Goal: Task Accomplishment & Management: Use online tool/utility

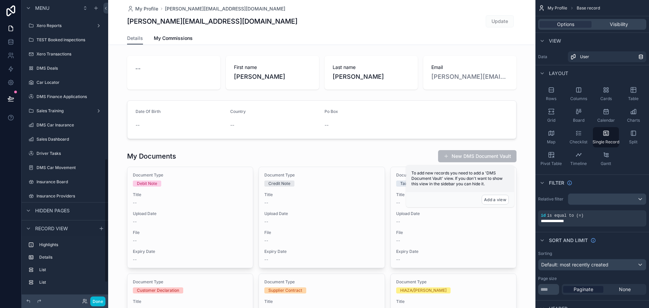
scroll to position [426, 0]
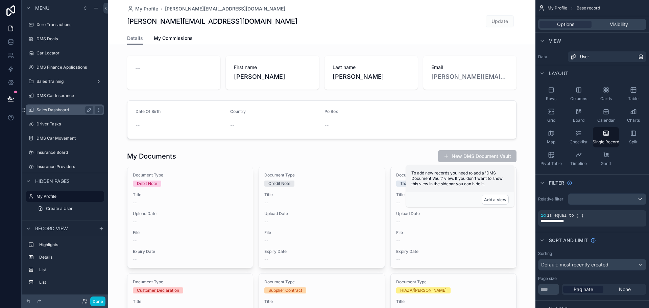
click at [62, 108] on label "Sales Dashboard" at bounding box center [64, 109] width 54 height 5
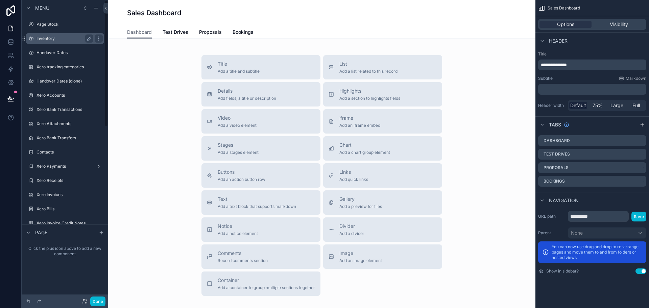
click at [57, 39] on label "Inventory" at bounding box center [64, 38] width 54 height 5
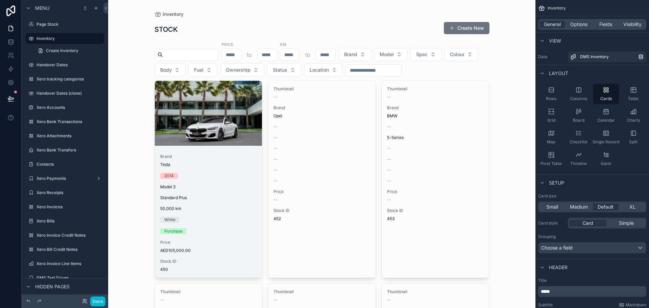
click at [194, 174] on div "2014" at bounding box center [208, 176] width 97 height 6
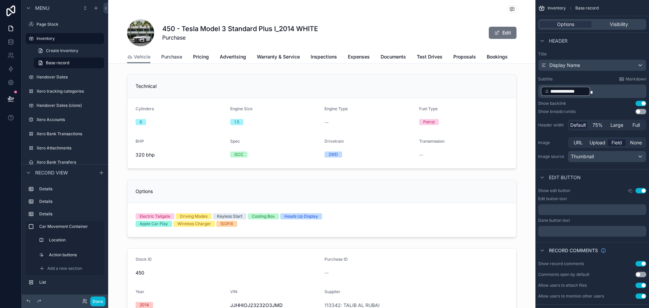
click at [174, 59] on span "Purchase" at bounding box center [171, 56] width 21 height 7
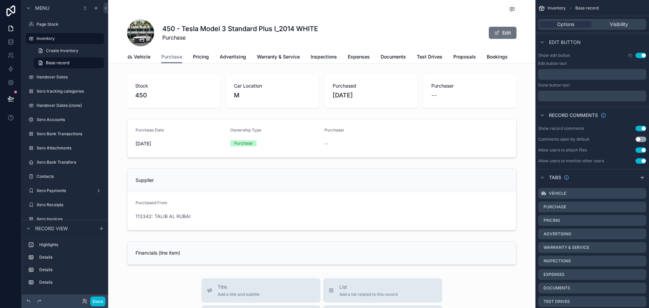
scroll to position [0, 24]
click at [501, 52] on link "Car Move" at bounding box center [506, 58] width 22 height 14
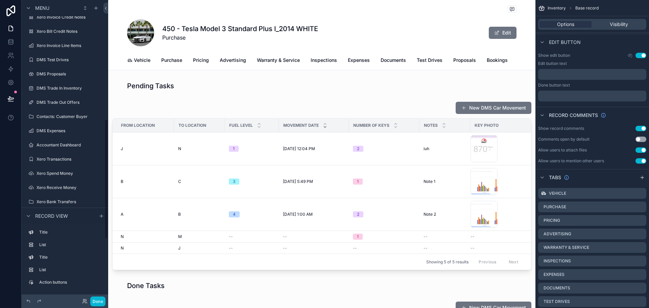
scroll to position [304, 0]
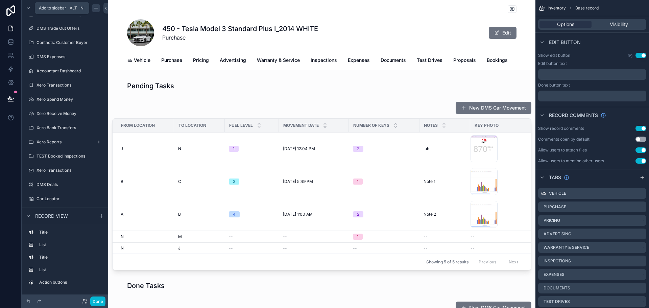
click at [95, 9] on icon "scrollable content" at bounding box center [95, 7] width 5 height 5
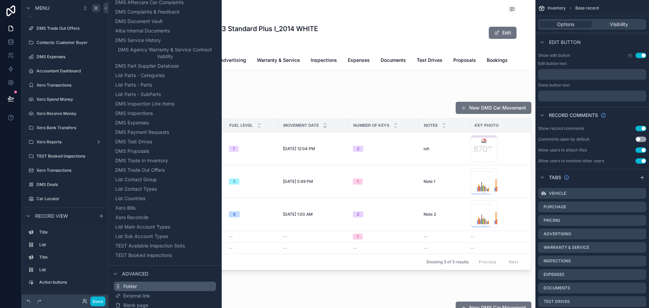
scroll to position [506, 0]
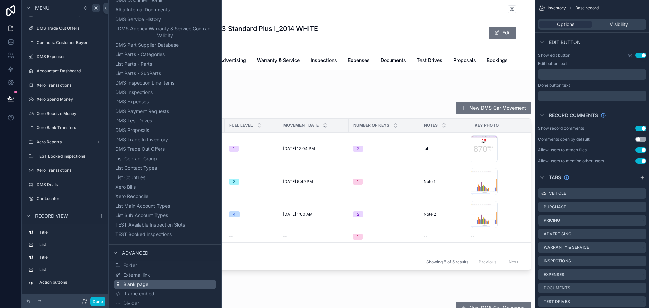
click at [145, 286] on span "Blank page" at bounding box center [135, 284] width 25 height 7
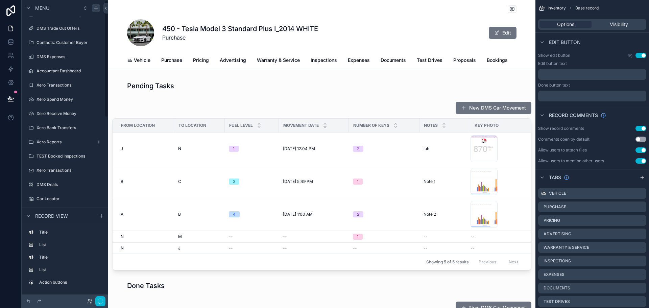
scroll to position [0, 0]
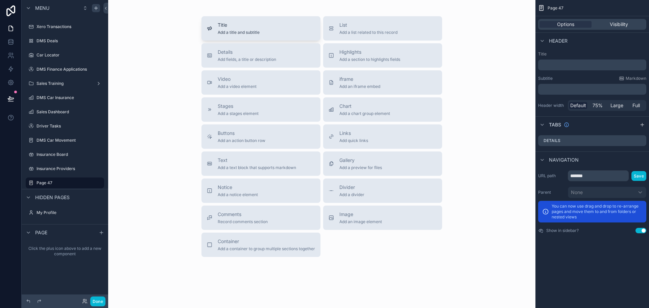
click at [213, 26] on div "Title Add a title and subtitle" at bounding box center [261, 29] width 108 height 14
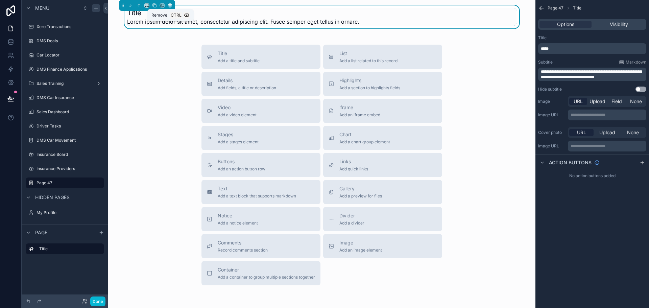
click at [168, 4] on icon "scrollable content" at bounding box center [170, 5] width 5 height 5
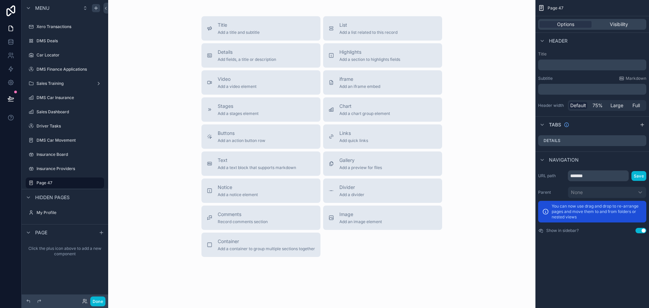
drag, startPoint x: 598, startPoint y: 65, endPoint x: 589, endPoint y: 60, distance: 9.9
click at [594, 63] on p "﻿" at bounding box center [593, 65] width 104 height 7
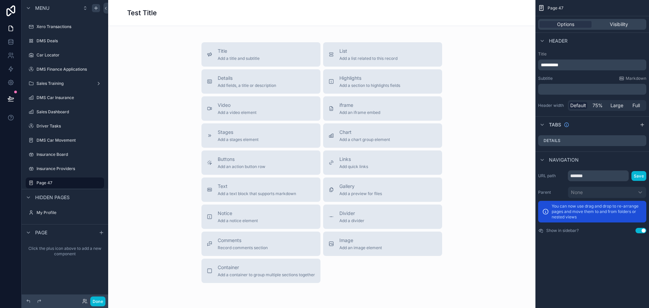
click at [606, 51] on div "**********" at bounding box center [593, 81] width 114 height 65
click at [642, 125] on icon "scrollable content" at bounding box center [642, 124] width 5 height 5
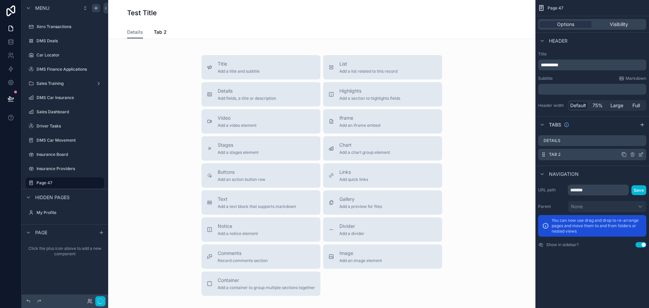
click at [640, 153] on icon "scrollable content" at bounding box center [640, 154] width 5 height 5
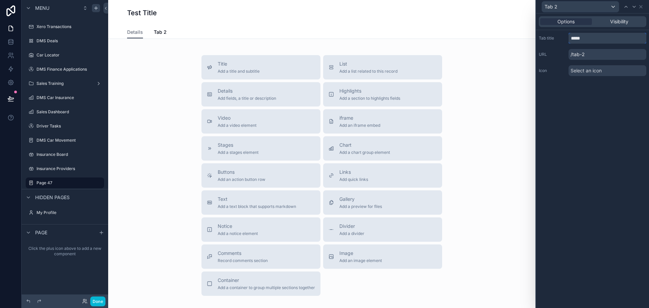
click at [597, 42] on input "*****" at bounding box center [608, 38] width 78 height 11
click at [598, 42] on input "*****" at bounding box center [608, 38] width 78 height 11
type input "**********"
click at [601, 121] on div "**********" at bounding box center [592, 161] width 113 height 295
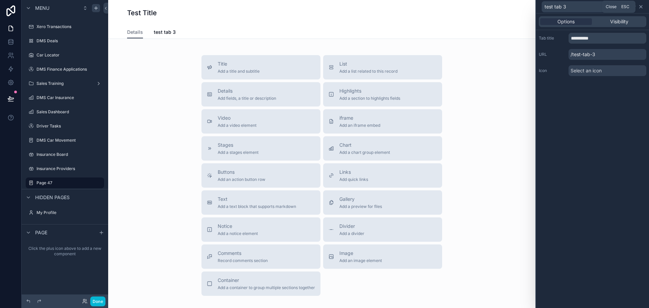
click at [640, 7] on icon at bounding box center [641, 6] width 3 height 3
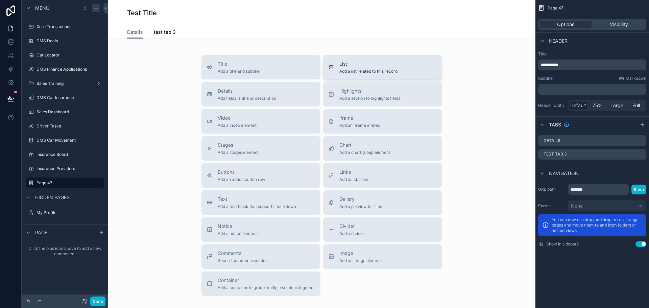
click at [361, 76] on button "List Add a list related to this record" at bounding box center [382, 67] width 119 height 24
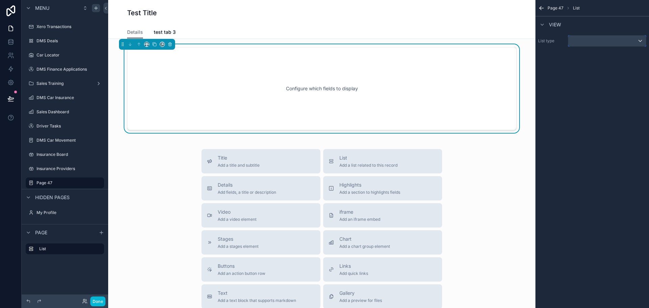
click at [623, 42] on div "scrollable content" at bounding box center [607, 41] width 78 height 11
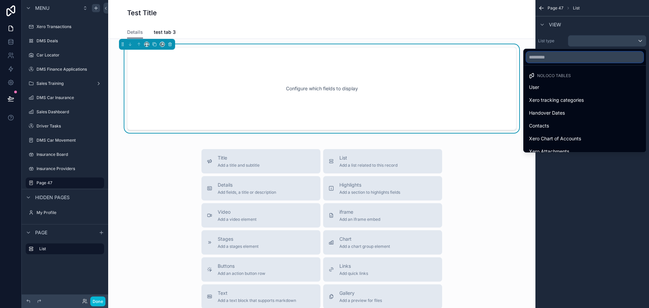
click at [578, 59] on input "text" at bounding box center [585, 57] width 117 height 11
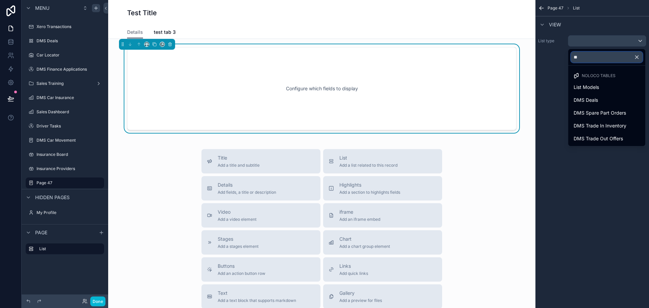
type input "*"
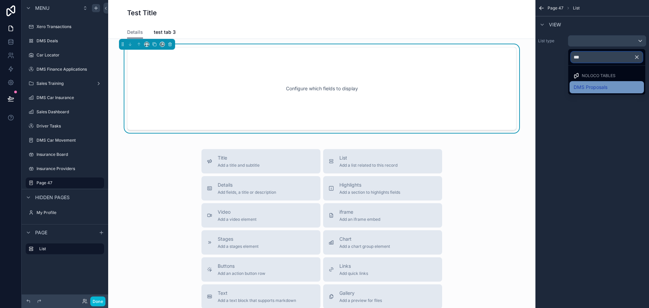
type input "***"
click at [581, 88] on span "DMS Proposals" at bounding box center [591, 87] width 34 height 8
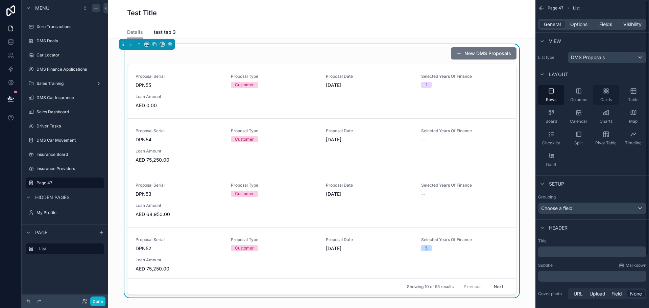
click at [603, 96] on div "Cards" at bounding box center [606, 95] width 26 height 20
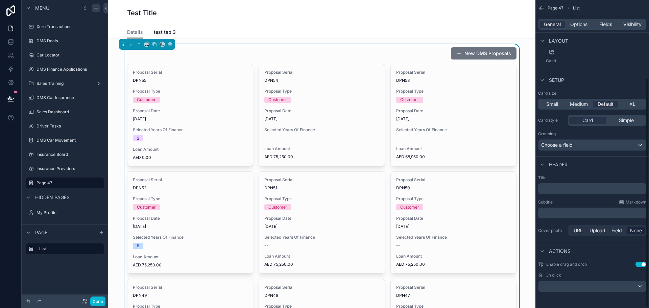
scroll to position [104, 0]
click at [609, 146] on div "Choose a field" at bounding box center [593, 144] width 108 height 11
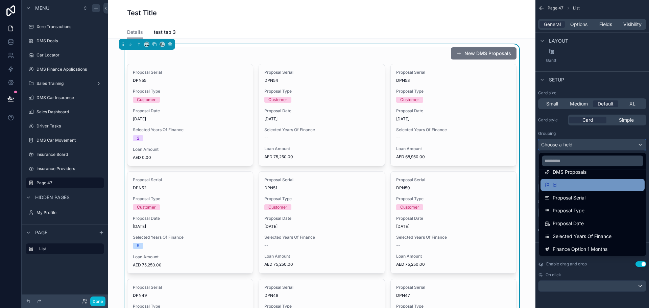
scroll to position [34, 0]
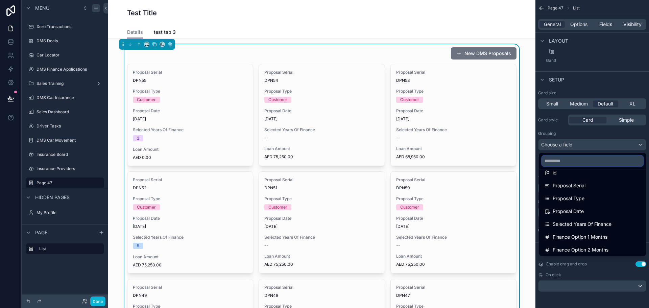
click at [583, 160] on input "text" at bounding box center [592, 161] width 101 height 11
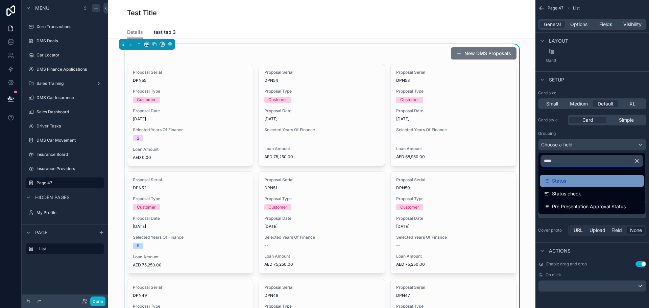
type input "****"
click at [589, 184] on div "Status" at bounding box center [592, 181] width 96 height 8
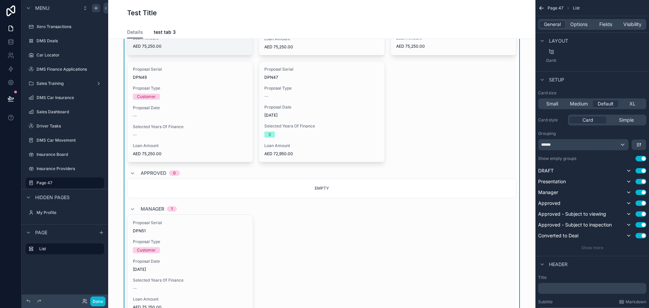
scroll to position [203, 0]
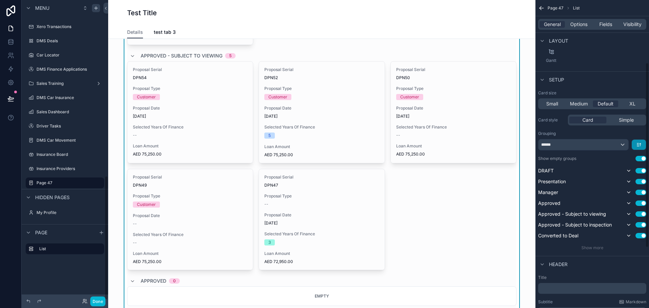
click at [642, 142] on button "scrollable content" at bounding box center [639, 145] width 14 height 10
click at [632, 171] on span "Last -> First" at bounding box center [626, 173] width 26 height 8
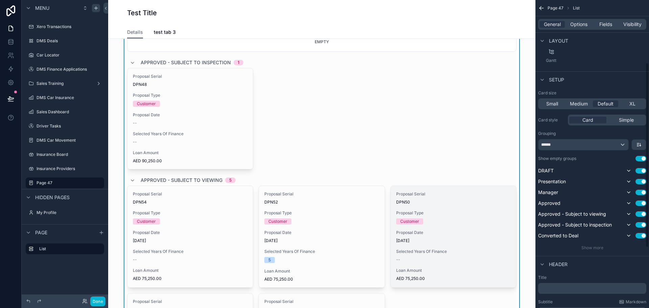
scroll to position [0, 0]
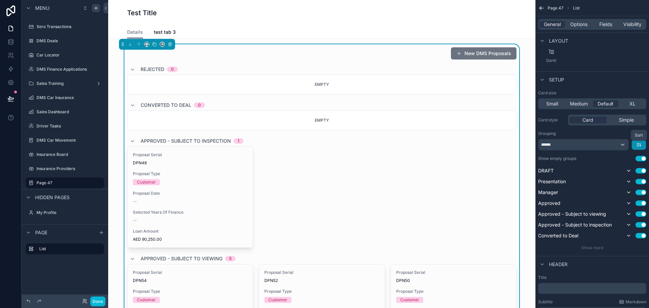
click at [638, 146] on icon "scrollable content" at bounding box center [638, 146] width 2 height 0
click at [635, 155] on div "First -> Last" at bounding box center [627, 160] width 36 height 12
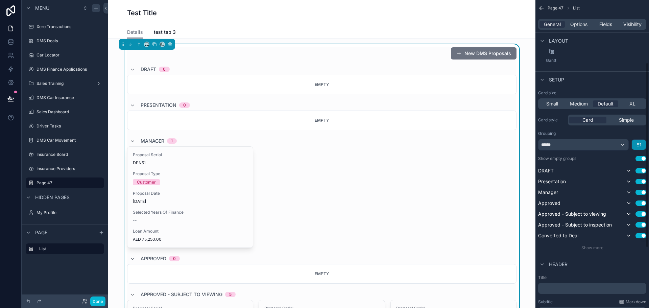
click at [643, 144] on button "scrollable content" at bounding box center [639, 145] width 14 height 10
click at [11, 42] on div "scrollable content" at bounding box center [324, 154] width 649 height 308
click at [13, 41] on icon at bounding box center [10, 42] width 7 height 7
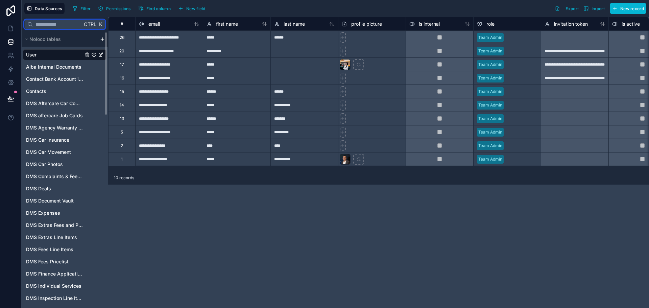
click at [63, 27] on input "text" at bounding box center [57, 24] width 49 height 12
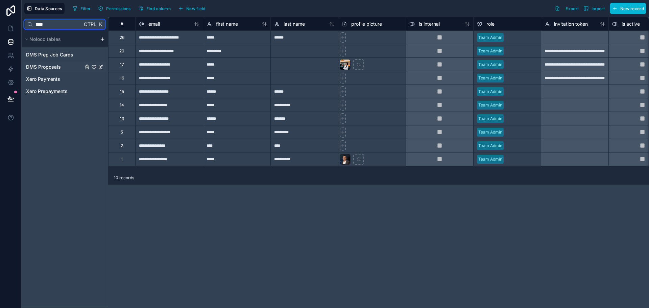
type input "****"
click at [46, 67] on span "DMS Proposals" at bounding box center [43, 67] width 35 height 7
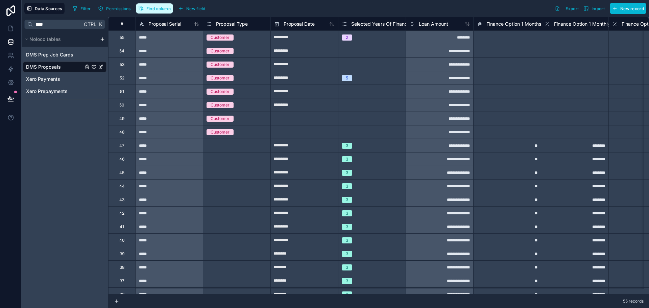
click at [154, 8] on span "Find column" at bounding box center [158, 8] width 24 height 5
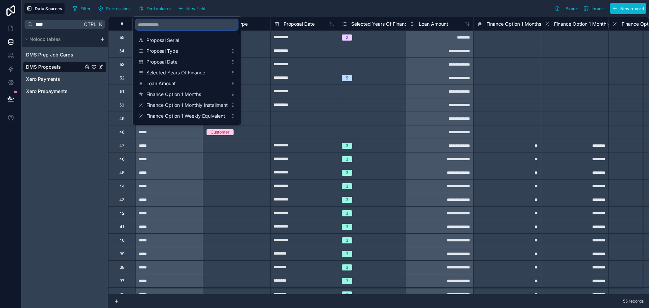
click at [165, 27] on input "scrollable content" at bounding box center [187, 24] width 103 height 11
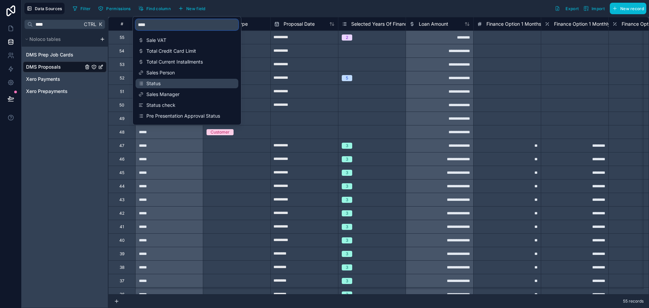
type input "****"
click at [176, 85] on span "Status" at bounding box center [187, 83] width 82 height 7
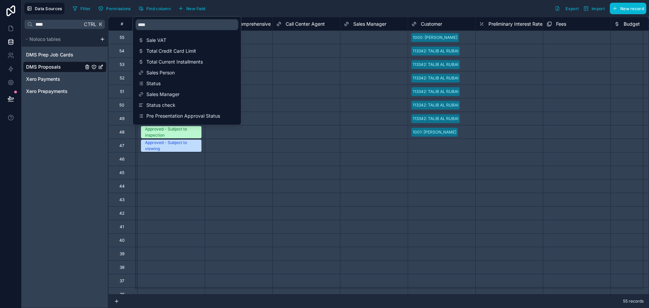
scroll to position [0, 3111]
click at [185, 186] on div "Select a Status" at bounding box center [169, 186] width 67 height 7
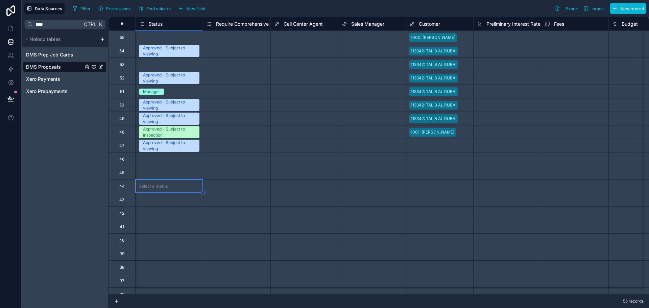
click at [156, 23] on span "Status" at bounding box center [155, 24] width 14 height 7
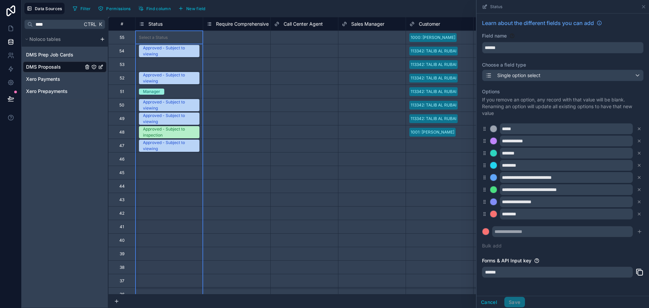
click at [143, 24] on icon at bounding box center [142, 24] width 2 height 0
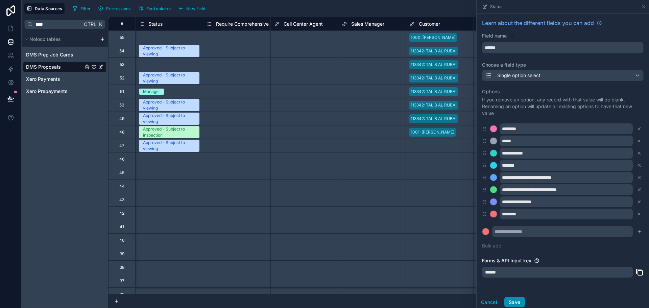
click at [513, 301] on button "Save" at bounding box center [515, 302] width 20 height 11
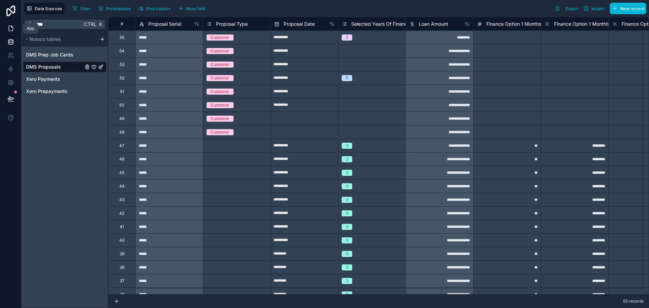
click at [9, 28] on icon at bounding box center [11, 28] width 4 height 5
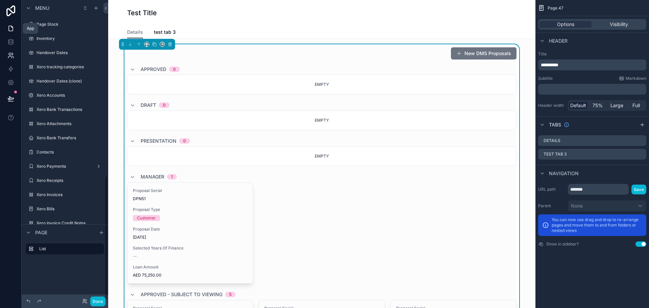
scroll to position [424, 0]
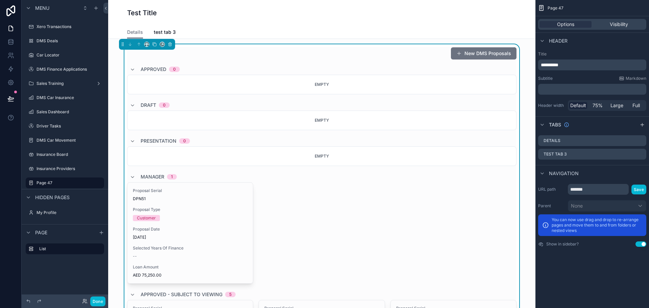
click at [200, 64] on div "Approved 0" at bounding box center [322, 69] width 390 height 11
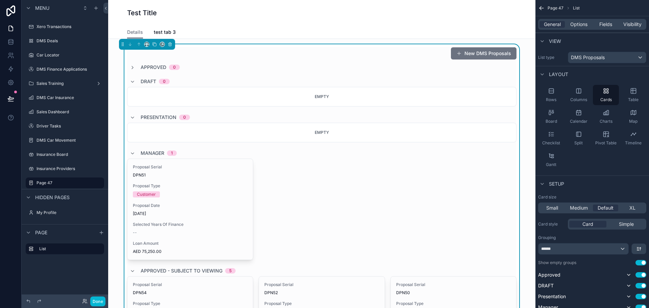
click at [147, 66] on span "Approved" at bounding box center [154, 67] width 26 height 7
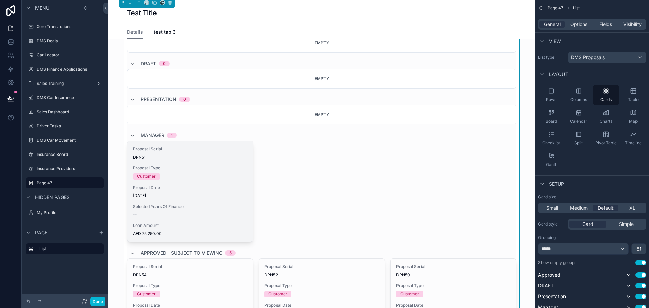
scroll to position [0, 0]
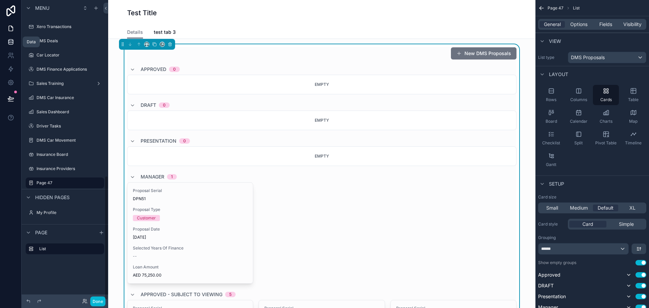
click at [11, 40] on icon at bounding box center [10, 42] width 7 height 7
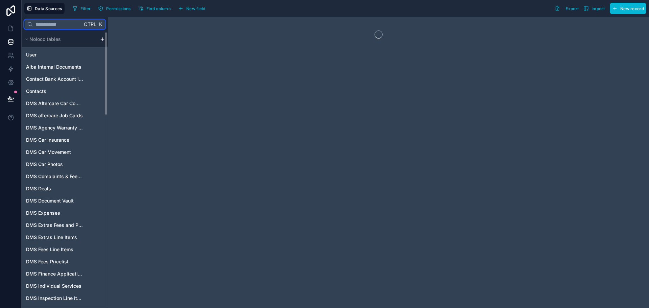
click at [53, 26] on input "text" at bounding box center [57, 24] width 49 height 12
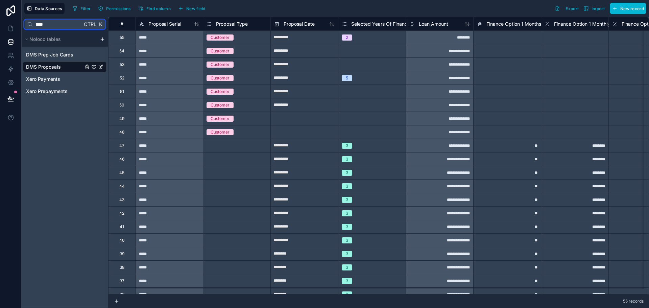
type input "****"
click at [58, 65] on span "DMS Proposals" at bounding box center [43, 67] width 35 height 7
click at [160, 7] on span "Find column" at bounding box center [158, 8] width 24 height 5
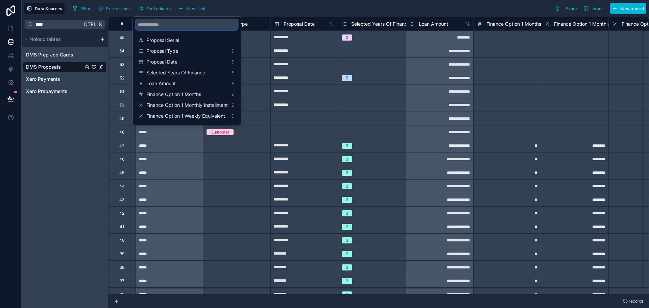
click at [170, 26] on input "scrollable content" at bounding box center [187, 24] width 103 height 11
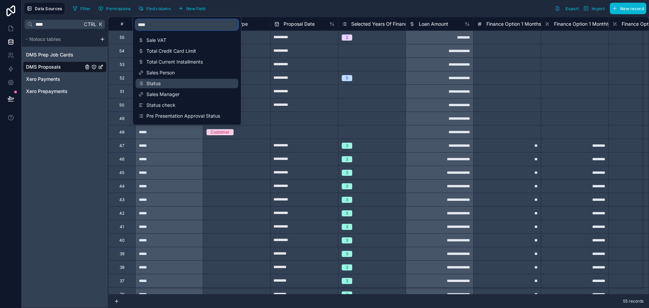
type input "****"
click at [164, 84] on span "Status" at bounding box center [187, 83] width 82 height 7
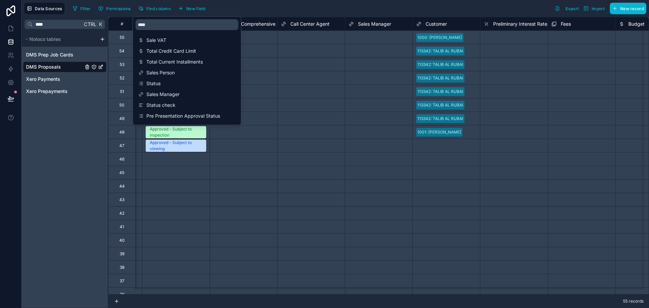
scroll to position [0, 3111]
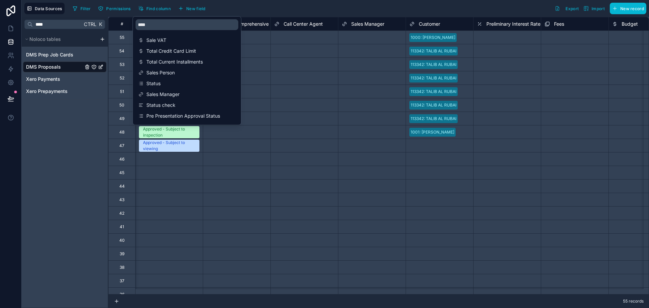
click at [177, 165] on div "Select a Status" at bounding box center [169, 159] width 67 height 13
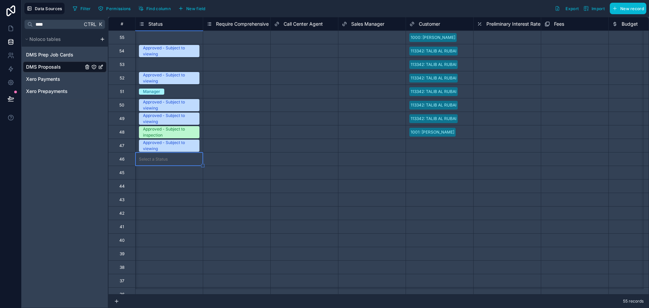
click at [154, 27] on span "Status" at bounding box center [155, 24] width 14 height 7
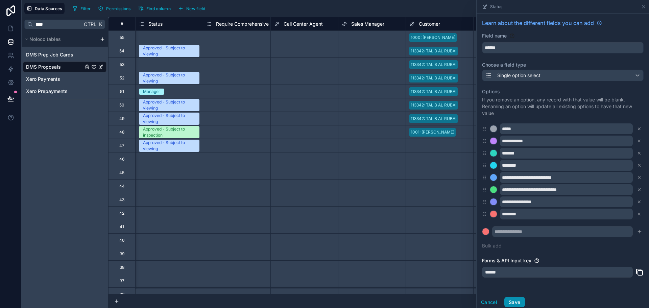
click at [512, 302] on button "Save" at bounding box center [515, 302] width 20 height 11
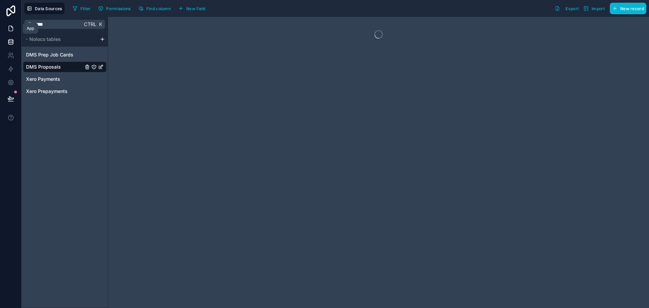
click at [10, 27] on icon at bounding box center [10, 28] width 7 height 7
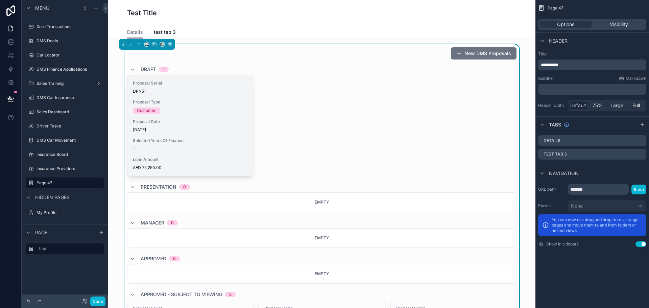
click at [183, 116] on div "Proposal Serial DPN51 Proposal Type Customer Proposal Date [DATE] Selected Year…" at bounding box center [189, 125] width 125 height 101
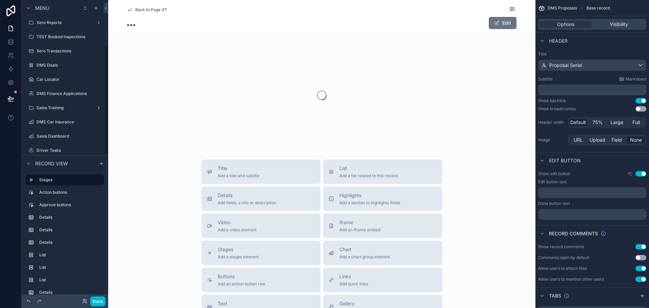
scroll to position [123, 0]
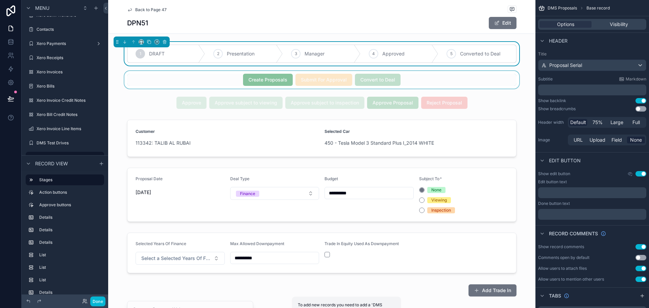
click at [273, 84] on div "scrollable content" at bounding box center [321, 80] width 427 height 18
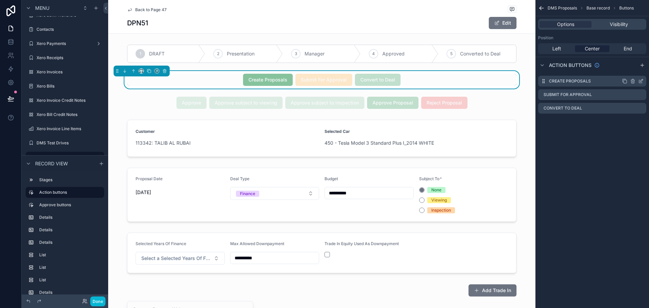
click at [573, 82] on label "Create Proposals" at bounding box center [570, 80] width 42 height 5
click at [639, 79] on icon "scrollable content" at bounding box center [640, 80] width 5 height 5
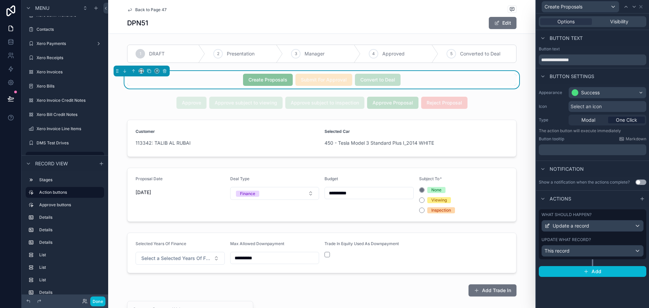
click at [618, 240] on div "Update what record?" at bounding box center [593, 239] width 102 height 5
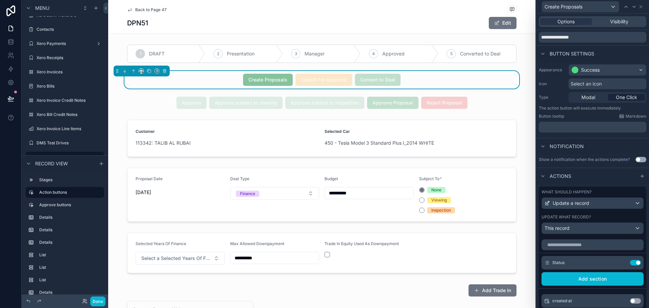
scroll to position [142, 0]
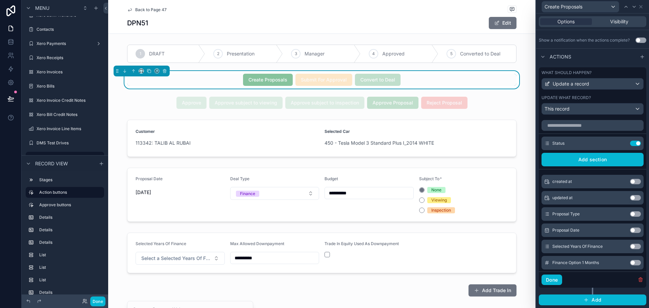
click at [424, 84] on div "Create Proposals Submit For Approval Convert to Deal" at bounding box center [322, 80] width 390 height 12
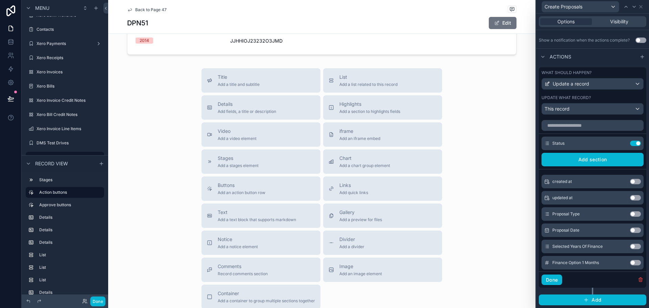
scroll to position [803, 0]
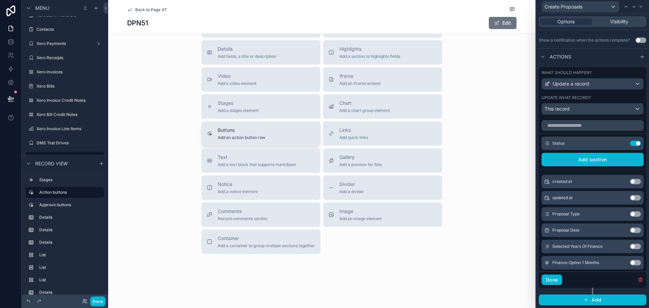
click at [235, 138] on span "Add an action button row" at bounding box center [242, 137] width 48 height 5
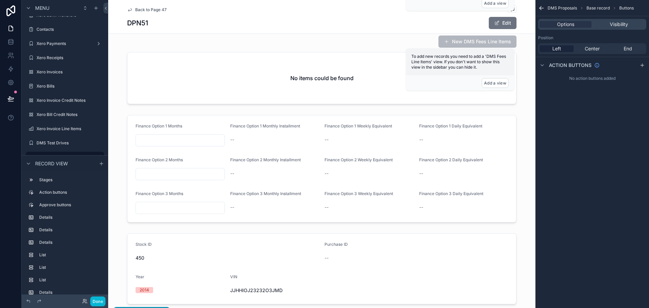
scroll to position [667, 0]
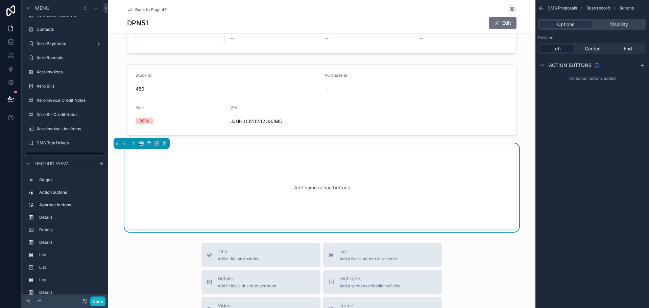
click at [154, 8] on span "Back to Page 47" at bounding box center [150, 9] width 31 height 5
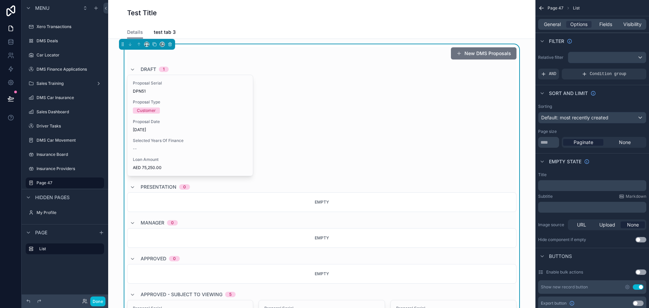
click at [183, 97] on div "Proposal Serial DPN51 Proposal Type Customer Proposal Date [DATE] Selected Year…" at bounding box center [189, 125] width 125 height 101
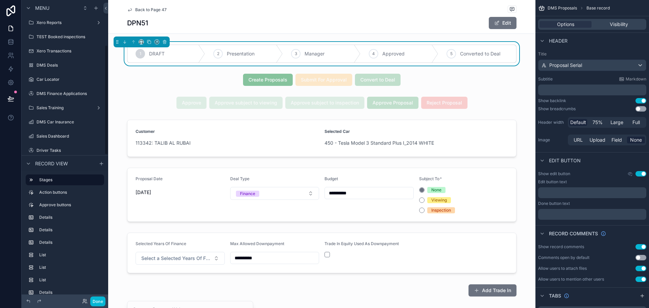
scroll to position [123, 0]
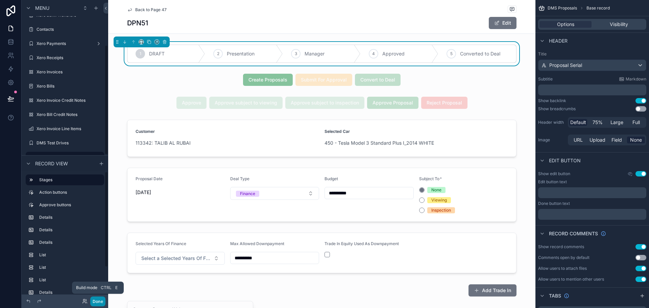
click at [96, 301] on button "Done" at bounding box center [97, 302] width 15 height 10
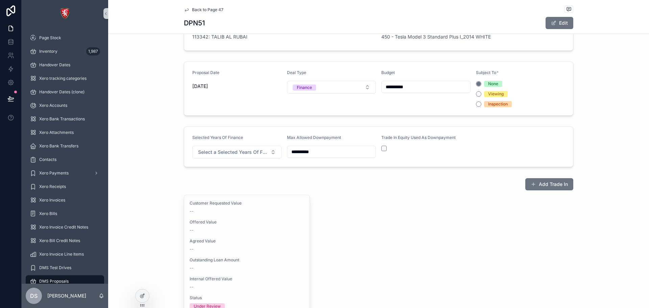
scroll to position [0, 0]
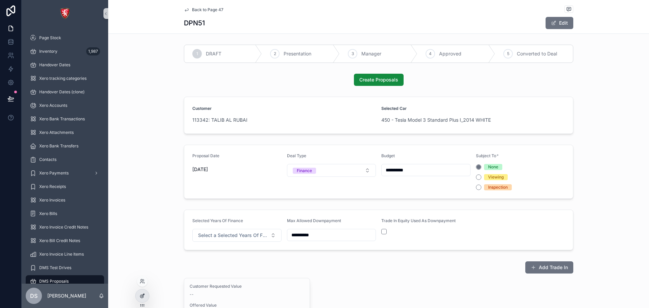
click at [143, 299] on div at bounding box center [143, 295] width 14 height 13
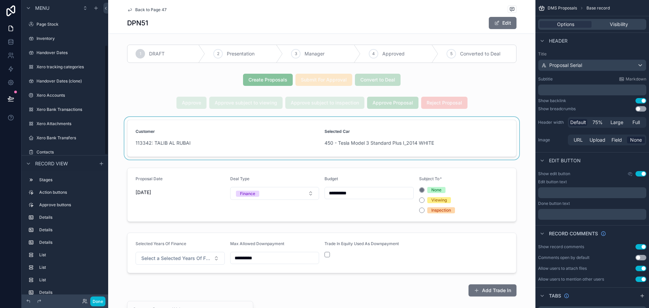
scroll to position [123, 0]
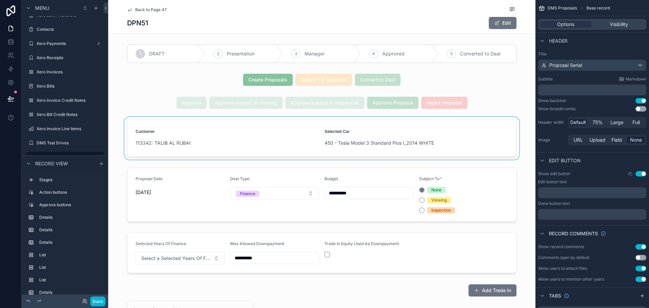
click at [291, 141] on div "scrollable content" at bounding box center [321, 138] width 427 height 43
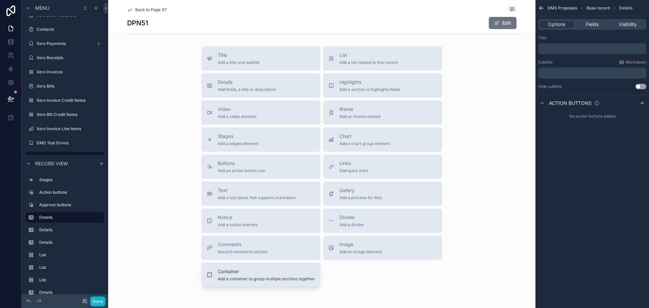
scroll to position [879, 0]
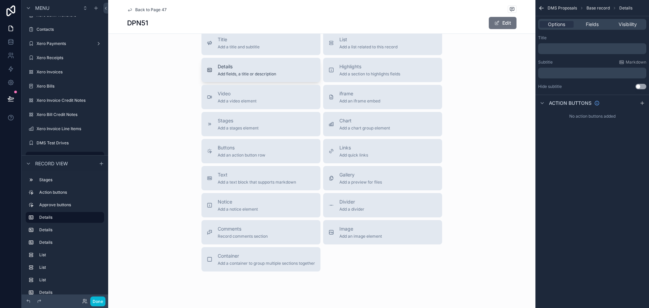
click at [259, 76] on span "Add fields, a title or description" at bounding box center [247, 73] width 59 height 5
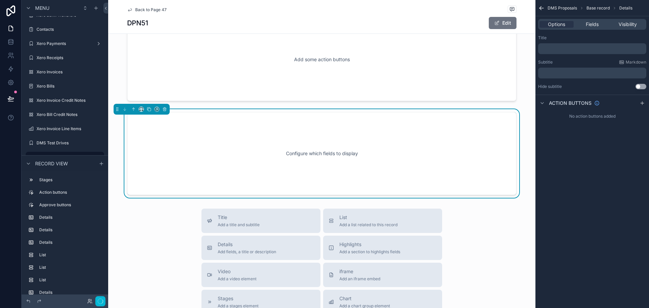
scroll to position [795, 0]
click at [600, 22] on div "Fields" at bounding box center [592, 24] width 34 height 7
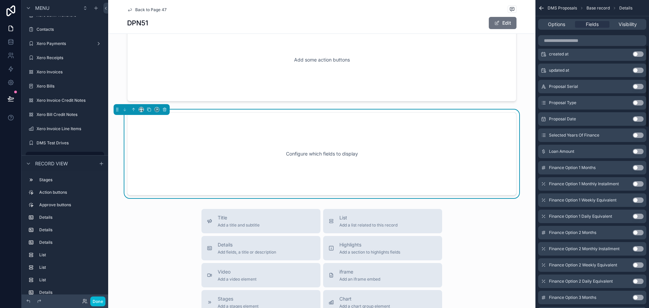
scroll to position [0, 0]
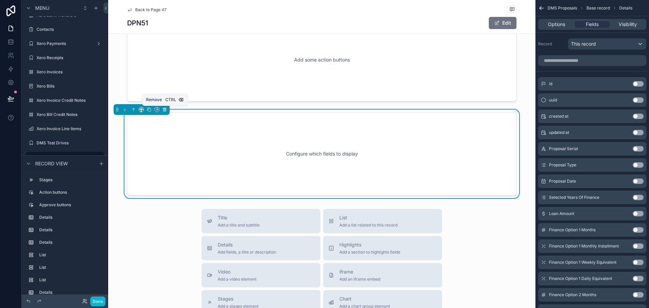
click at [162, 109] on button "scrollable content" at bounding box center [164, 109] width 7 height 7
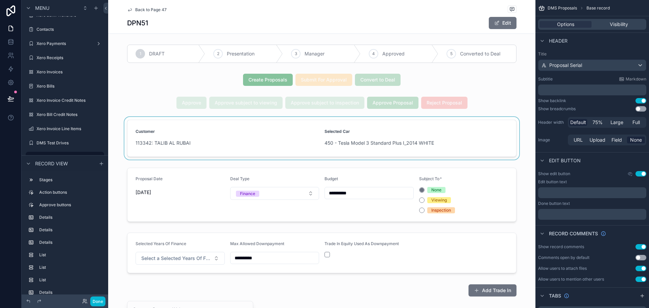
click at [277, 142] on div "scrollable content" at bounding box center [321, 138] width 427 height 43
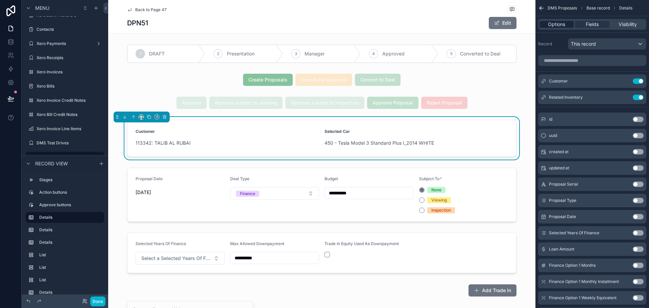
click at [555, 25] on span "Options" at bounding box center [556, 24] width 17 height 7
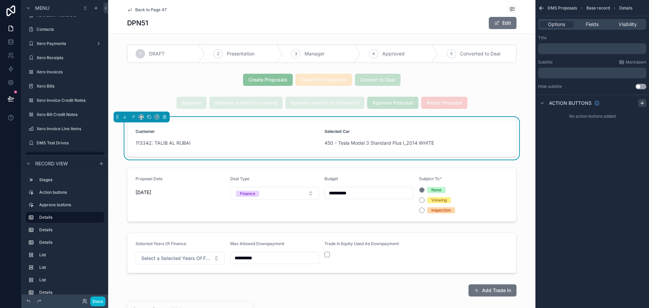
click at [645, 102] on icon "scrollable content" at bounding box center [642, 102] width 5 height 5
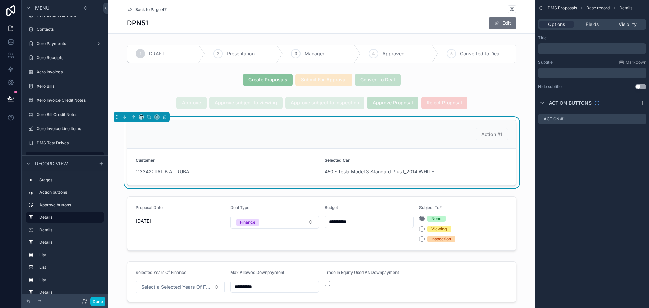
click at [587, 125] on div "Action #1" at bounding box center [593, 119] width 114 height 16
click at [641, 118] on icon "scrollable content" at bounding box center [640, 118] width 5 height 5
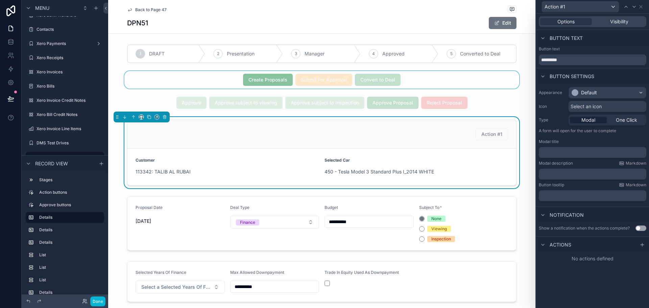
click at [268, 79] on div "scrollable content" at bounding box center [321, 80] width 427 height 18
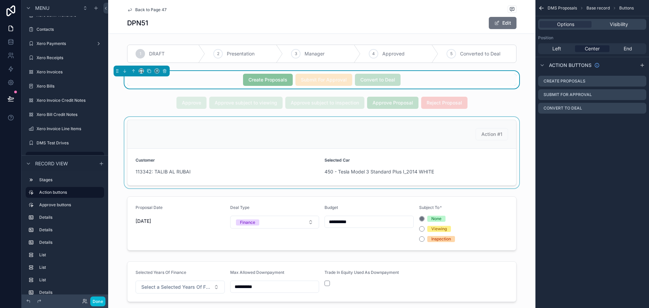
click at [493, 134] on div "scrollable content" at bounding box center [321, 152] width 427 height 71
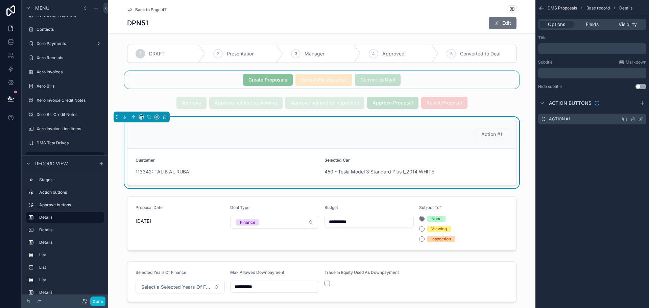
click at [584, 118] on div "Action #1" at bounding box center [592, 119] width 108 height 11
click at [643, 118] on icon "scrollable content" at bounding box center [642, 117] width 1 height 1
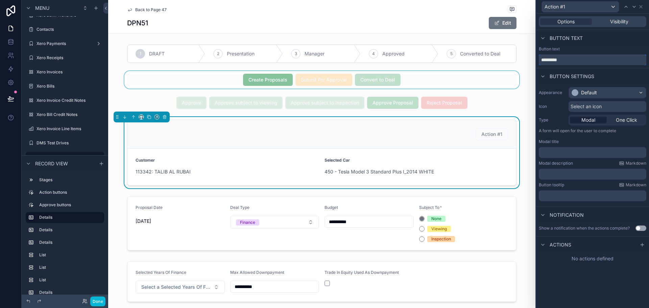
click at [580, 62] on input "*********" at bounding box center [593, 59] width 108 height 11
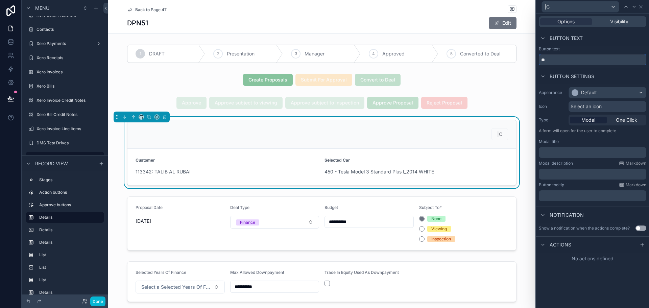
type input "*"
type input "**********"
click at [598, 92] on div "Default" at bounding box center [607, 92] width 77 height 11
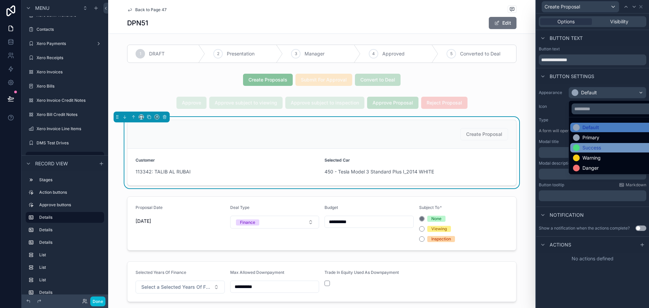
click at [600, 145] on div "Success" at bounding box center [592, 147] width 19 height 7
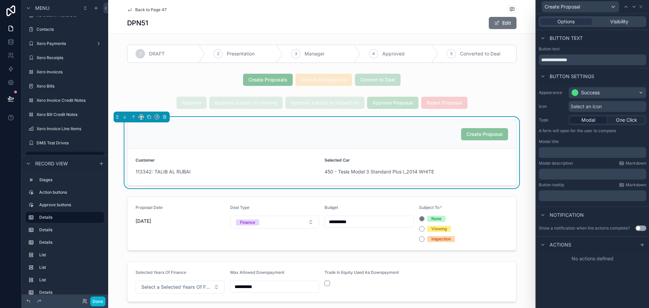
click at [626, 121] on span "One Click" at bounding box center [626, 120] width 21 height 7
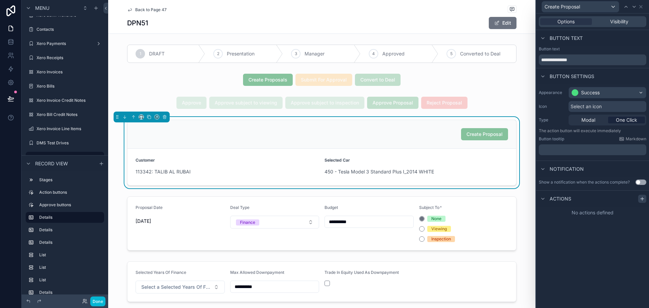
click at [639, 199] on div at bounding box center [642, 199] width 8 height 8
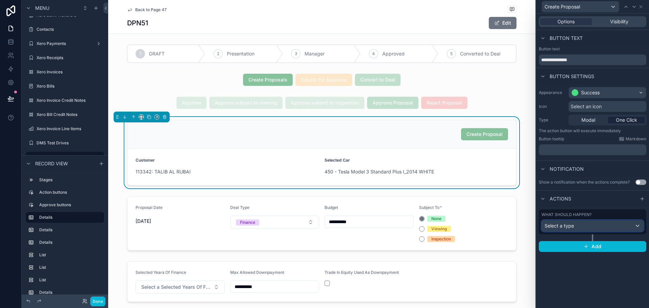
click at [626, 223] on div "Select a type" at bounding box center [592, 225] width 101 height 11
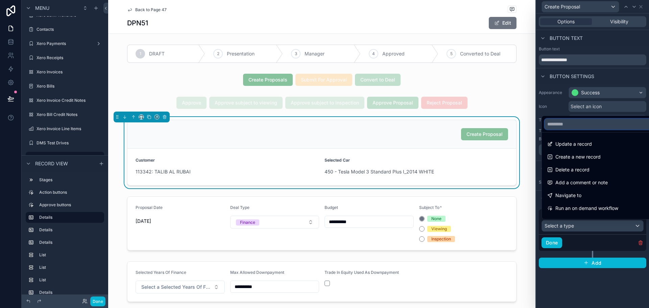
click at [576, 127] on input "text" at bounding box center [601, 124] width 112 height 11
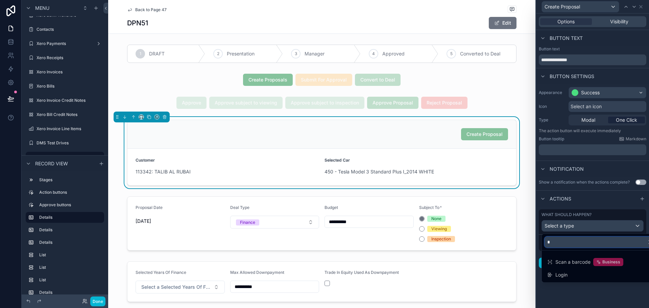
type input "*"
click at [585, 220] on div at bounding box center [592, 154] width 113 height 308
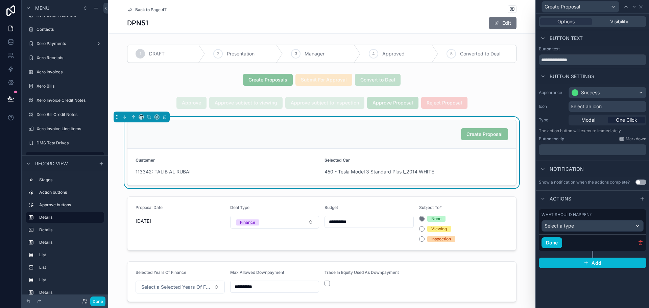
click at [581, 214] on label "What should happen?" at bounding box center [567, 214] width 50 height 5
click at [579, 227] on div "Select a type" at bounding box center [592, 225] width 101 height 11
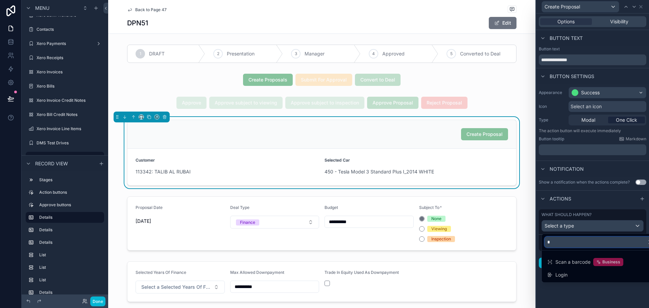
click at [575, 247] on input "*" at bounding box center [601, 242] width 112 height 11
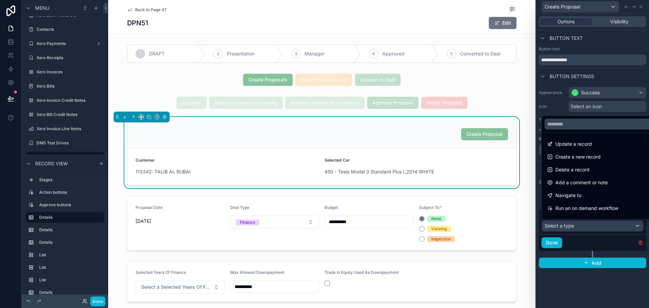
drag, startPoint x: 640, startPoint y: 8, endPoint x: 622, endPoint y: 34, distance: 31.8
click at [640, 8] on div at bounding box center [592, 154] width 113 height 308
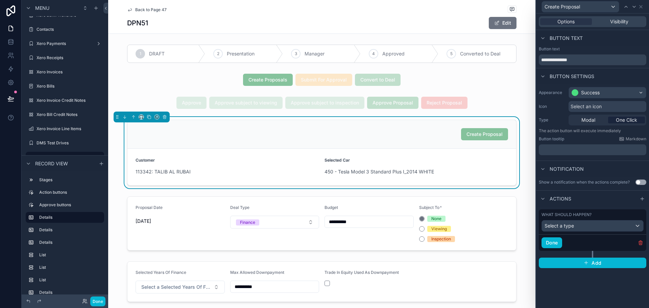
click at [601, 297] on div "**********" at bounding box center [592, 161] width 113 height 295
click at [462, 141] on div "Create Proposal" at bounding box center [321, 134] width 389 height 29
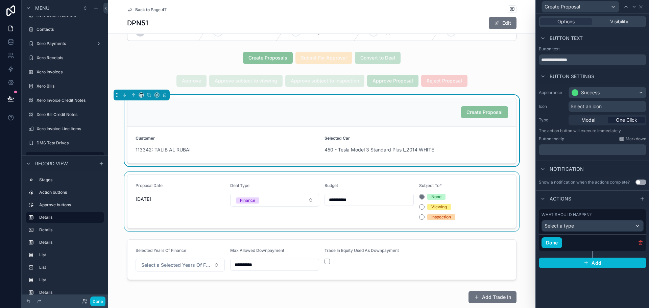
scroll to position [34, 0]
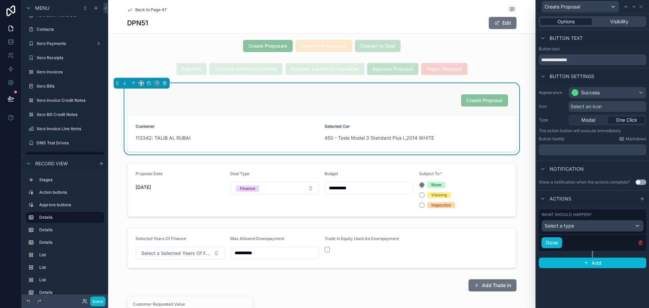
click at [573, 20] on span "Options" at bounding box center [566, 21] width 17 height 7
click at [640, 6] on icon at bounding box center [640, 6] width 5 height 5
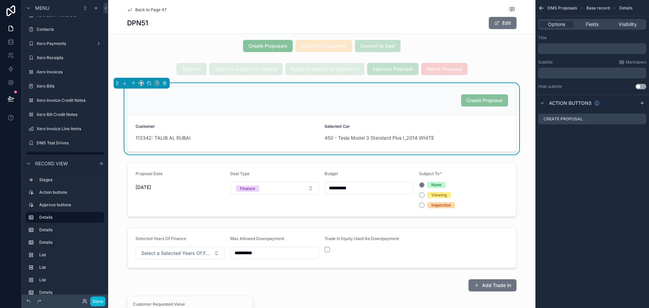
scroll to position [0, 0]
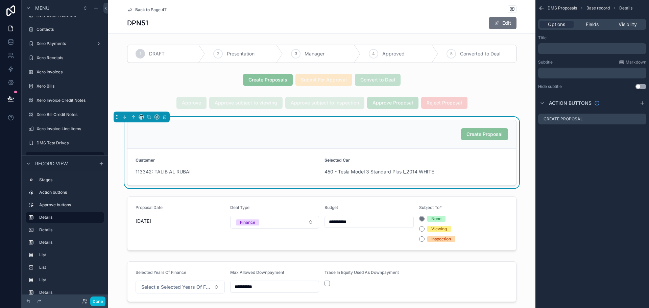
click at [331, 163] on strong "Selected Car" at bounding box center [337, 160] width 25 height 5
click at [589, 28] on div "Options Fields Visibility" at bounding box center [592, 24] width 108 height 11
click at [590, 29] on div "Options Fields Visibility" at bounding box center [592, 24] width 108 height 11
click at [602, 23] on div "Fields" at bounding box center [592, 24] width 34 height 7
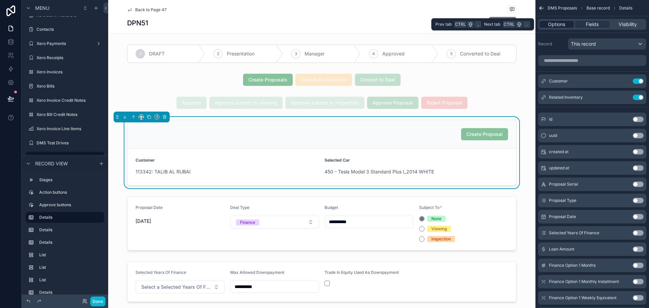
click at [545, 23] on div "Options" at bounding box center [557, 24] width 34 height 7
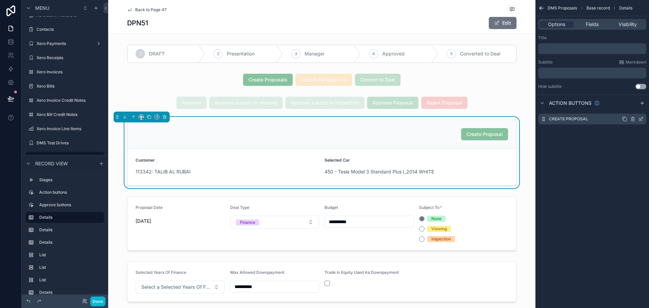
click at [642, 118] on icon "scrollable content" at bounding box center [640, 118] width 5 height 5
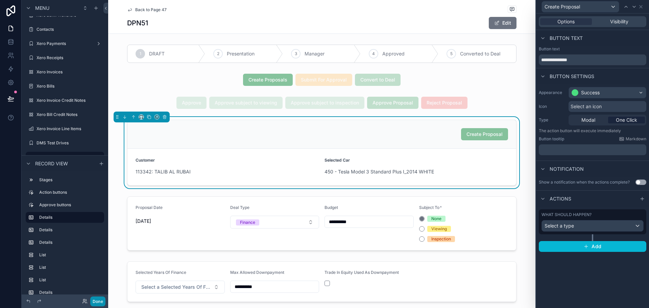
click at [93, 299] on button "Done" at bounding box center [97, 302] width 15 height 10
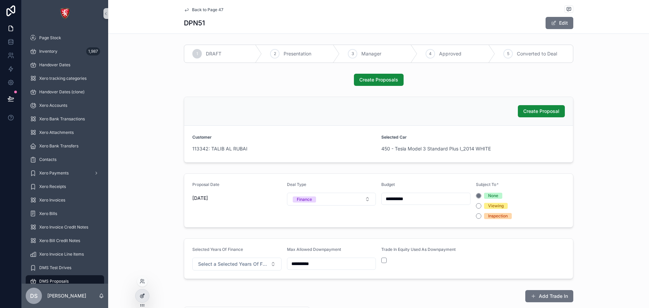
click at [145, 293] on div at bounding box center [143, 295] width 14 height 13
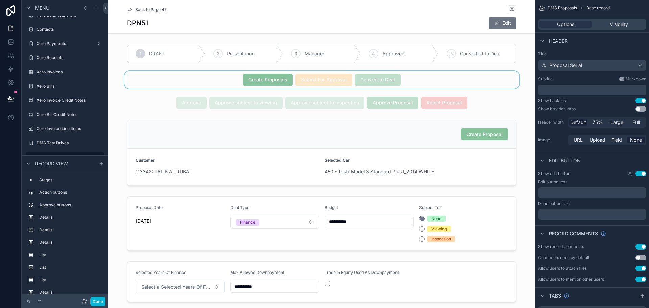
click at [364, 86] on div "scrollable content" at bounding box center [321, 80] width 427 height 18
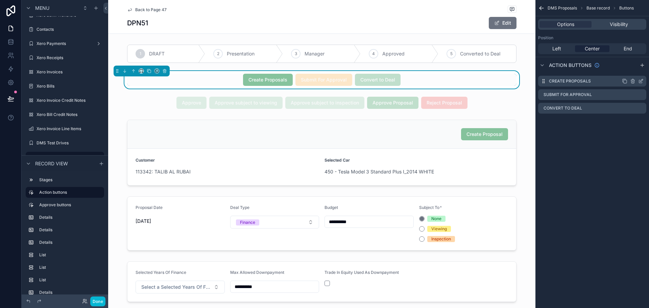
click at [638, 82] on icon "scrollable content" at bounding box center [640, 80] width 5 height 5
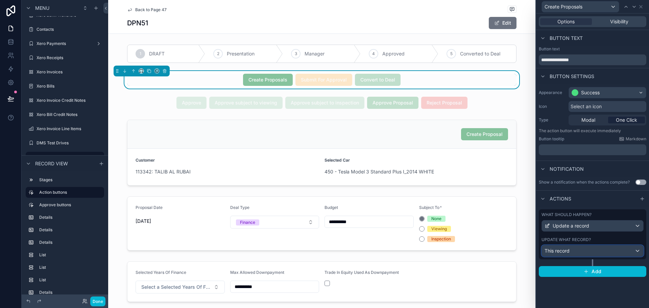
click at [595, 250] on div "This record" at bounding box center [592, 251] width 101 height 11
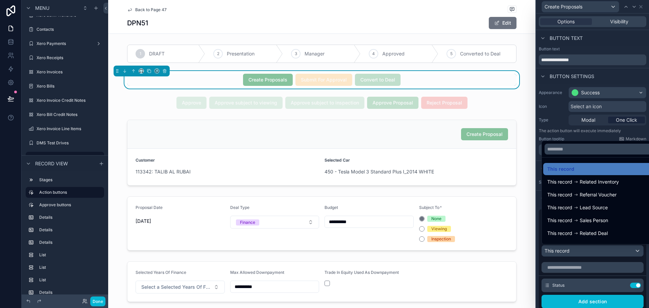
click at [575, 141] on div at bounding box center [600, 149] width 117 height 16
click at [579, 138] on div at bounding box center [592, 154] width 113 height 308
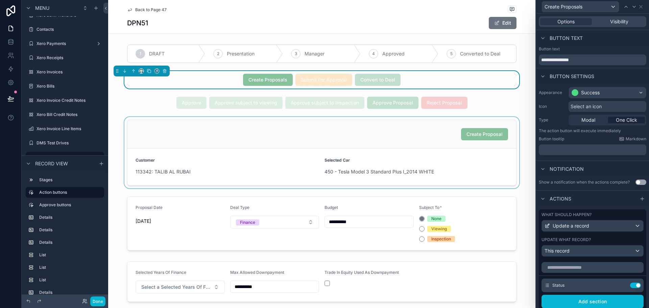
drag, startPoint x: 407, startPoint y: 126, endPoint x: 409, endPoint y: 123, distance: 4.1
click at [407, 126] on div "scrollable content" at bounding box center [321, 152] width 427 height 71
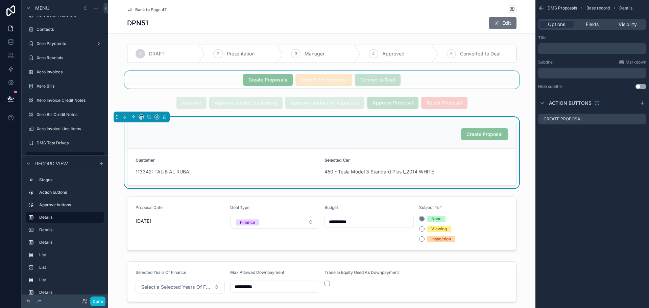
click at [443, 85] on div "scrollable content" at bounding box center [321, 80] width 427 height 18
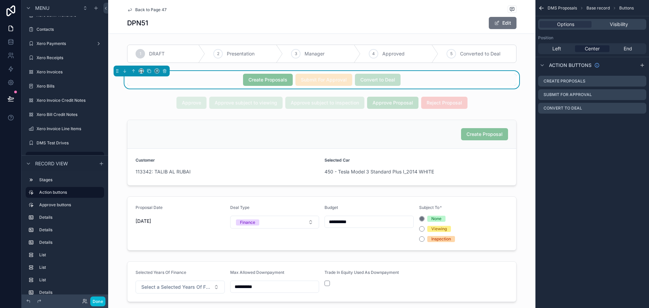
click at [543, 9] on icon "scrollable content" at bounding box center [541, 8] width 7 height 7
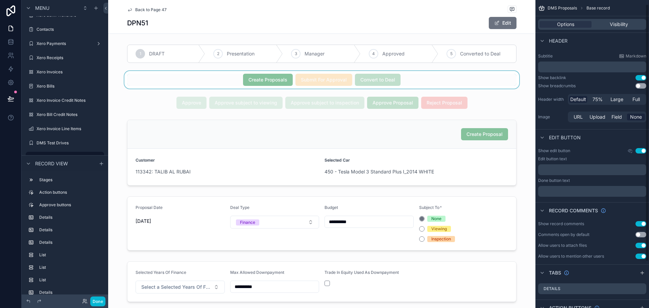
scroll to position [61, 0]
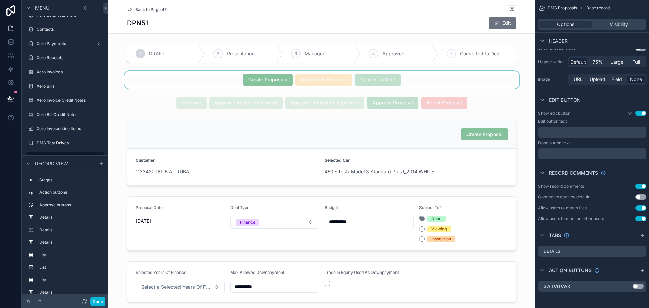
click at [448, 81] on div "scrollable content" at bounding box center [321, 80] width 427 height 18
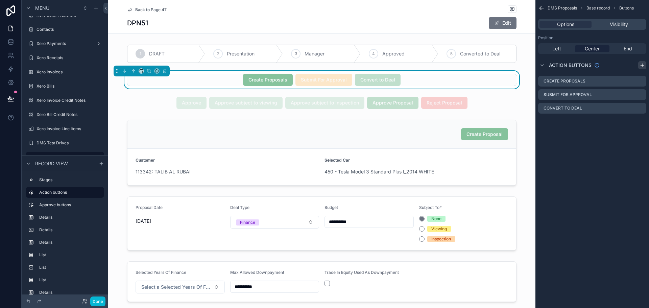
click at [644, 65] on icon "scrollable content" at bounding box center [642, 65] width 5 height 5
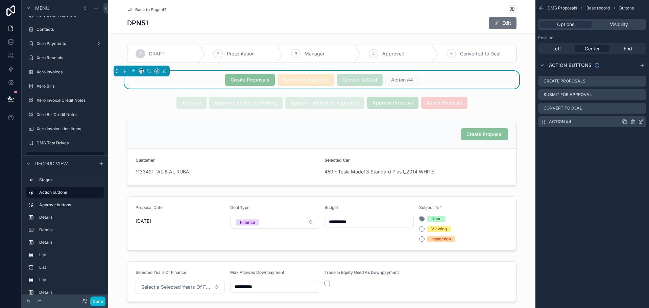
click at [641, 122] on icon "scrollable content" at bounding box center [640, 121] width 5 height 5
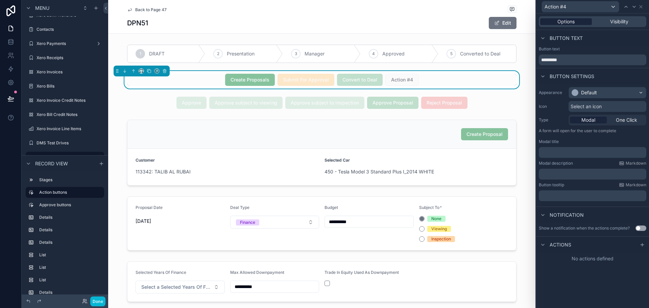
click at [571, 22] on span "Options" at bounding box center [566, 21] width 17 height 7
click at [641, 244] on icon at bounding box center [642, 244] width 5 height 5
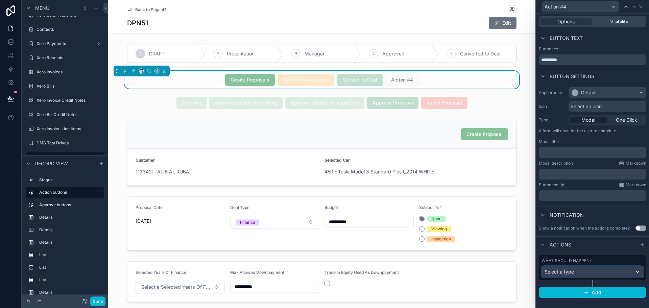
click at [603, 270] on div "Select a type" at bounding box center [592, 271] width 101 height 11
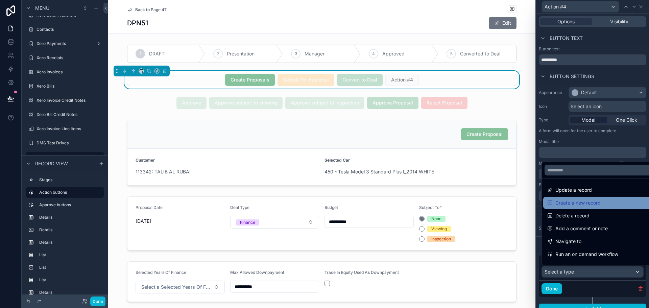
click at [594, 206] on span "Create a new record" at bounding box center [578, 203] width 45 height 8
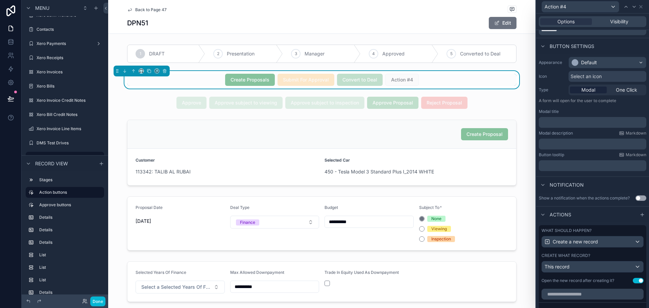
scroll to position [68, 0]
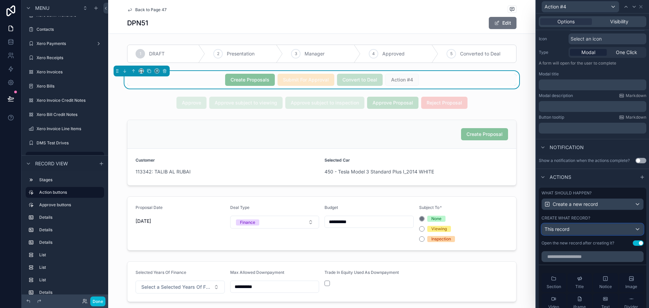
click at [593, 234] on div "This record" at bounding box center [592, 229] width 101 height 11
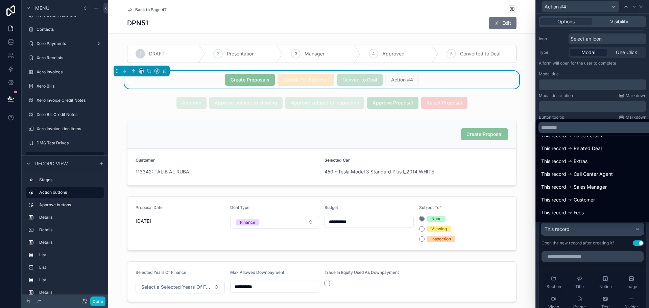
scroll to position [99, 0]
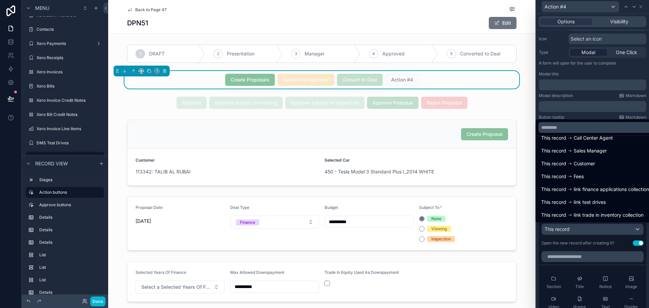
click at [580, 241] on div at bounding box center [592, 154] width 113 height 308
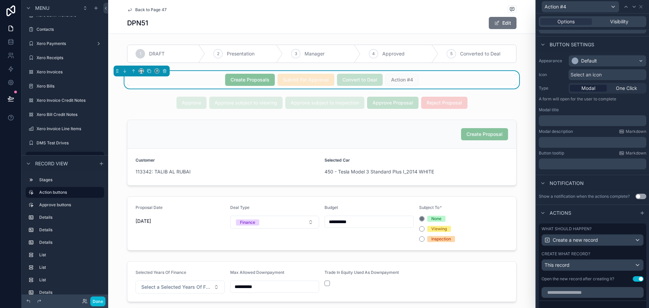
scroll to position [30, 0]
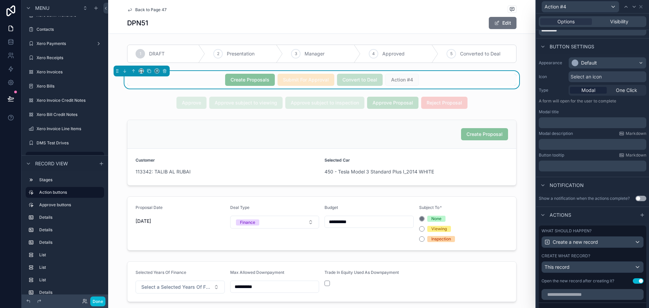
click at [409, 83] on div "Action #4" at bounding box center [402, 80] width 33 height 12
click at [431, 83] on div "Create Proposals Submit For Approval Convert to Deal Action #4" at bounding box center [322, 80] width 390 height 12
click at [640, 8] on icon at bounding box center [640, 6] width 5 height 5
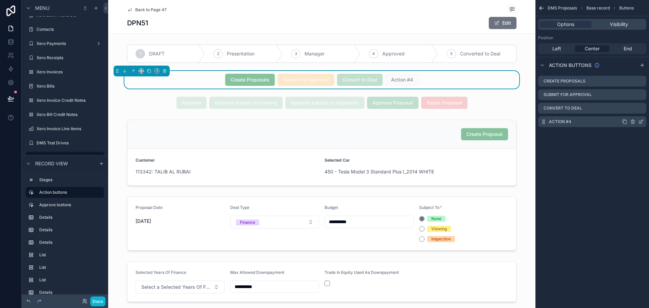
click at [633, 123] on icon "scrollable content" at bounding box center [633, 121] width 0 height 1
click at [632, 111] on icon at bounding box center [630, 110] width 5 height 5
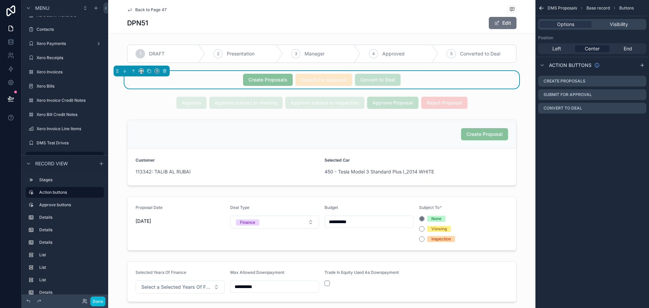
click at [147, 8] on span "Back to Page 47" at bounding box center [150, 9] width 31 height 5
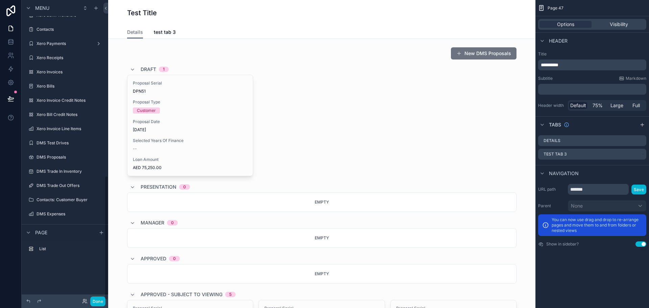
scroll to position [424, 0]
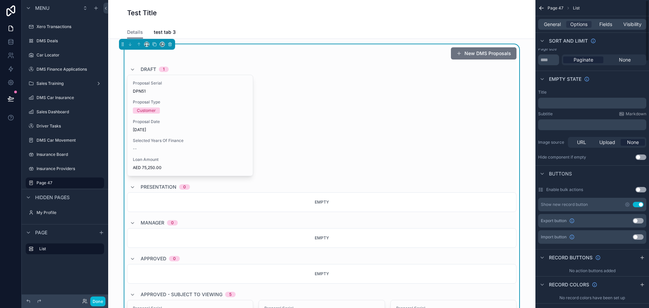
scroll to position [169, 0]
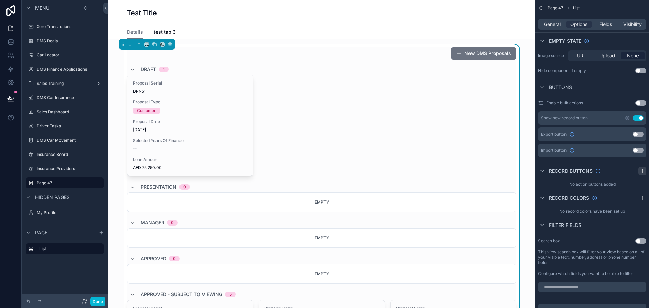
click at [643, 172] on icon "scrollable content" at bounding box center [642, 170] width 5 height 5
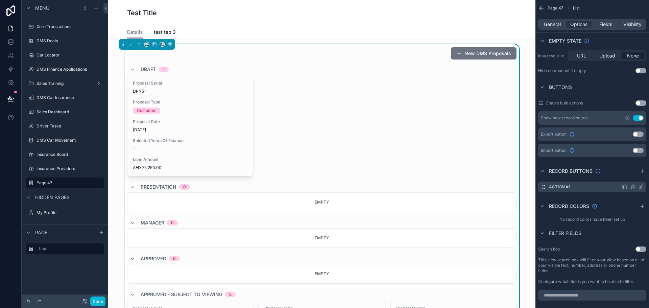
click at [640, 187] on icon "scrollable content" at bounding box center [640, 186] width 5 height 5
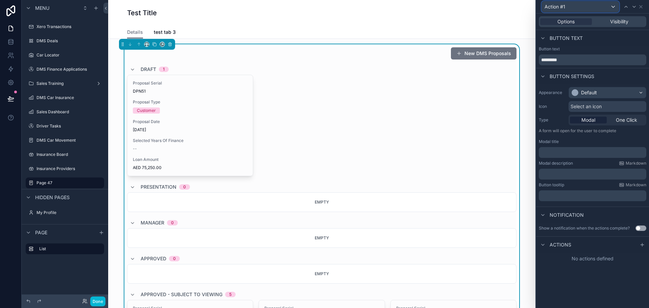
click at [610, 9] on div "Action #1" at bounding box center [580, 6] width 77 height 11
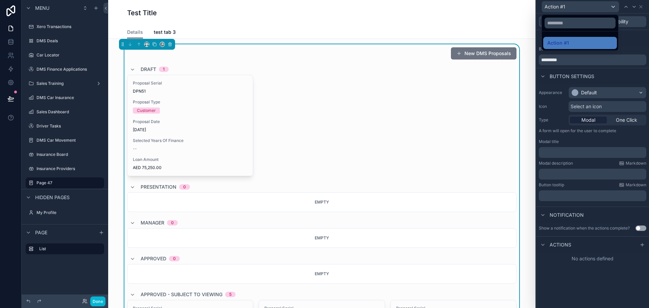
click at [639, 7] on div at bounding box center [592, 154] width 113 height 308
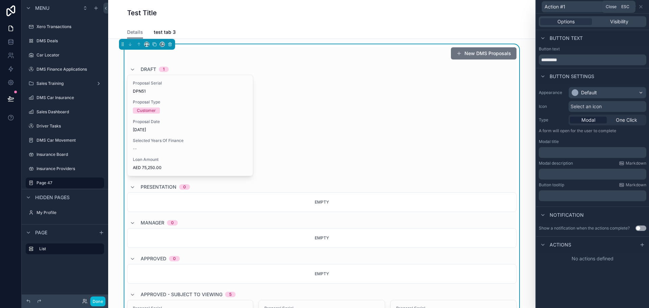
click at [639, 7] on icon at bounding box center [640, 6] width 5 height 5
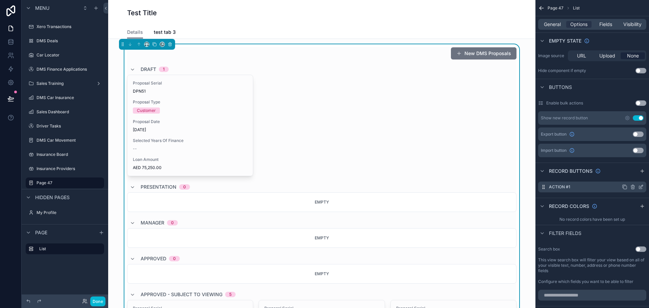
click at [634, 189] on icon "scrollable content" at bounding box center [632, 187] width 3 height 3
click at [632, 178] on icon at bounding box center [630, 176] width 3 height 3
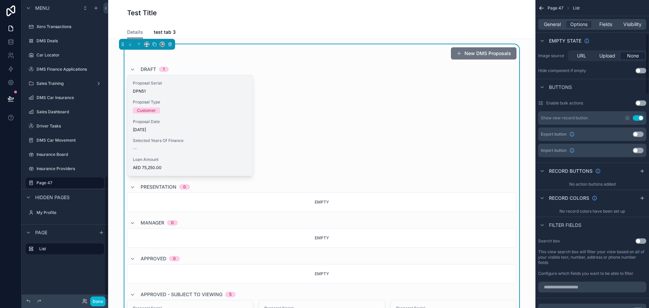
click at [232, 136] on div "Proposal Serial DPN51 Proposal Type Customer Proposal Date [DATE] Selected Year…" at bounding box center [189, 125] width 125 height 101
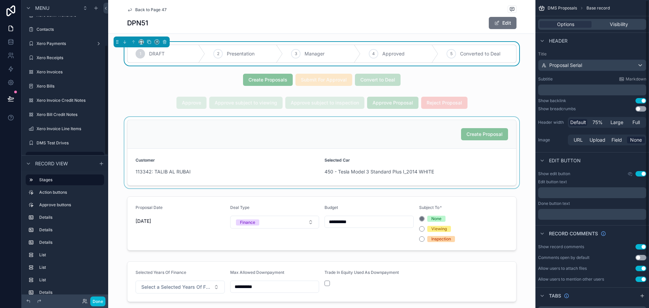
click at [421, 127] on div "scrollable content" at bounding box center [321, 152] width 427 height 71
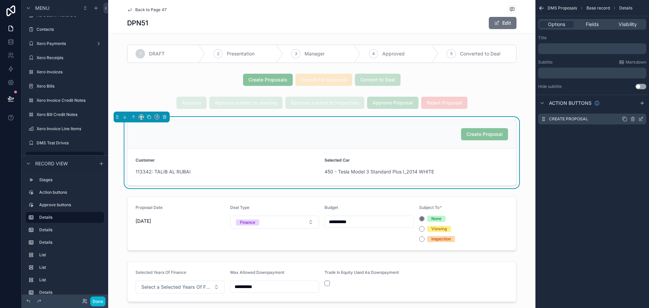
click at [640, 119] on icon "scrollable content" at bounding box center [640, 118] width 5 height 5
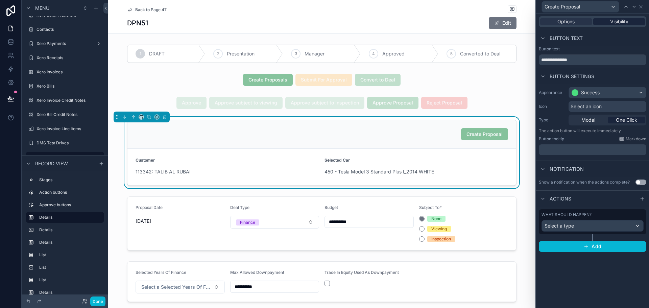
click at [623, 20] on span "Visibility" at bounding box center [619, 21] width 18 height 7
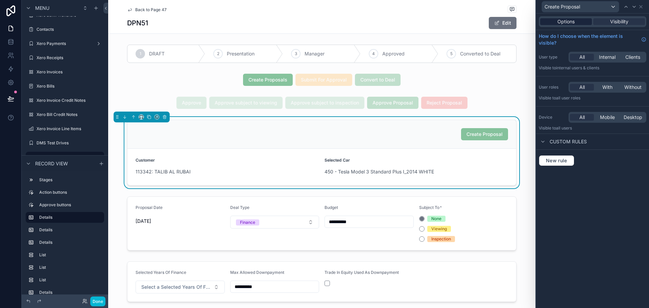
click at [570, 19] on span "Options" at bounding box center [566, 21] width 17 height 7
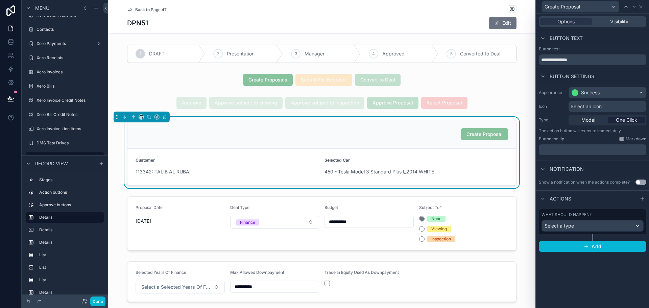
click at [376, 133] on div "Create Proposal" at bounding box center [322, 134] width 373 height 12
click at [638, 7] on div at bounding box center [634, 7] width 8 height 8
click at [640, 7] on icon at bounding box center [640, 6] width 5 height 5
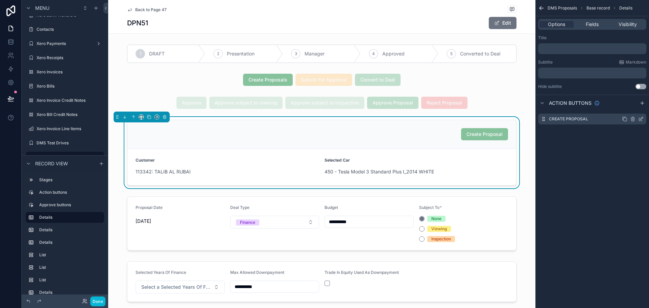
click at [633, 118] on icon "scrollable content" at bounding box center [633, 118] width 4 height 0
drag, startPoint x: 631, startPoint y: 109, endPoint x: 623, endPoint y: 117, distance: 11.5
click at [629, 109] on icon at bounding box center [630, 108] width 5 height 5
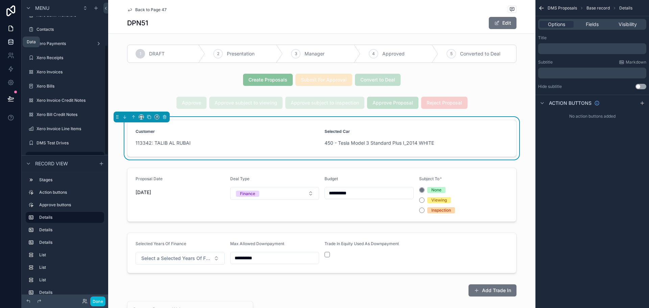
click at [11, 45] on link at bounding box center [10, 42] width 21 height 14
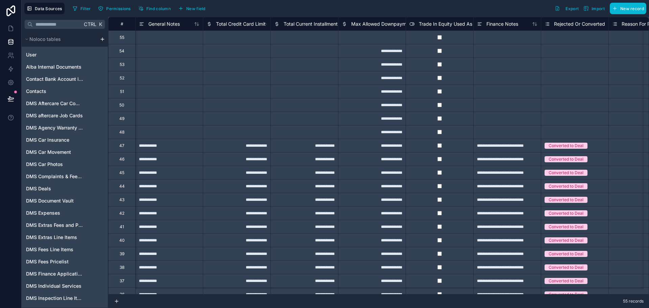
scroll to position [0, 2198]
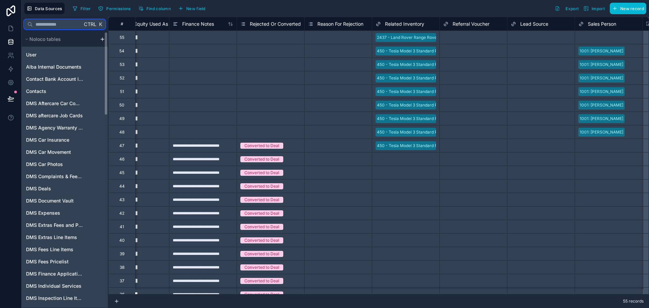
click at [59, 27] on input "text" at bounding box center [57, 24] width 49 height 12
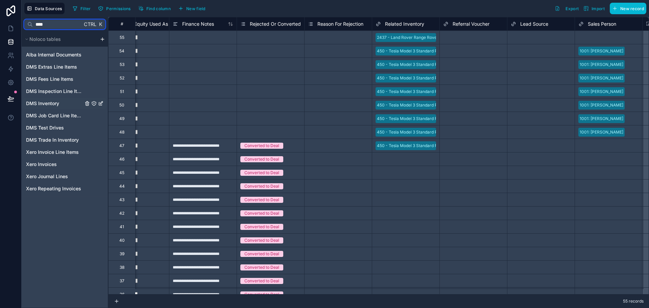
type input "****"
click at [57, 104] on span "DMS Inventory" at bounding box center [42, 103] width 33 height 7
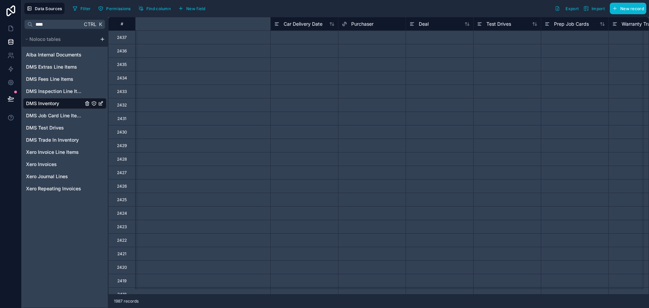
scroll to position [0, 3077]
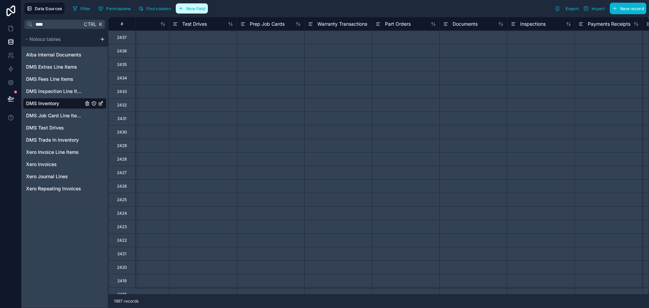
drag, startPoint x: 198, startPoint y: 12, endPoint x: 218, endPoint y: 8, distance: 20.4
click at [198, 12] on button "New field" at bounding box center [192, 8] width 32 height 10
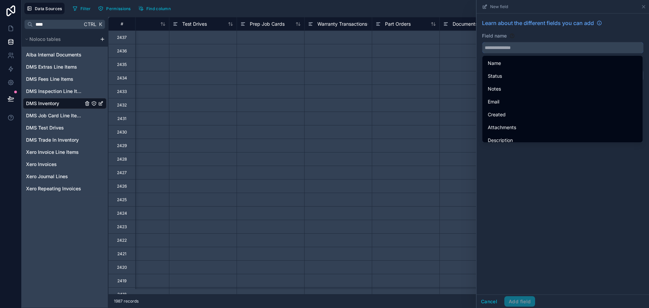
click at [509, 46] on input "text" at bounding box center [563, 47] width 161 height 11
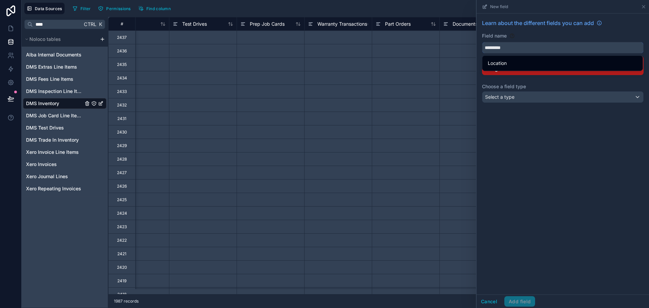
click at [482, 42] on button "********" at bounding box center [563, 47] width 162 height 11
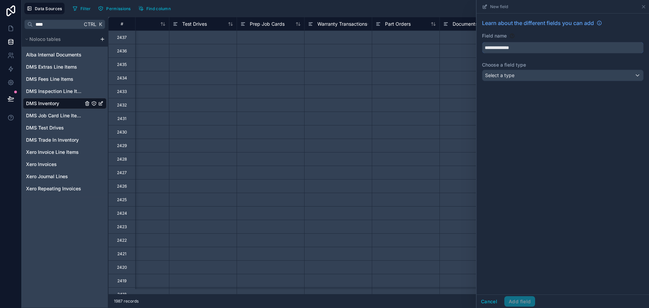
type input "**********"
click at [503, 74] on span "Select a type" at bounding box center [499, 75] width 29 height 6
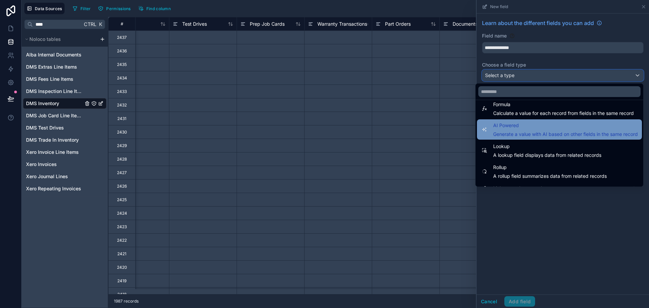
scroll to position [196, 0]
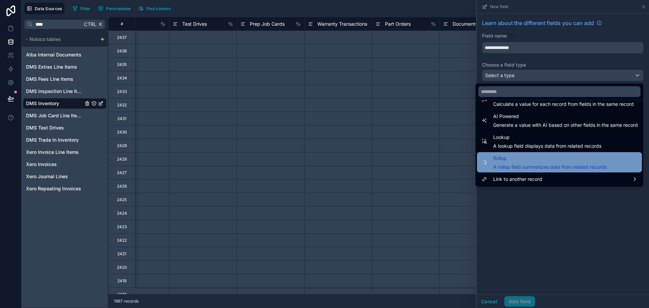
click at [513, 170] on div "Rollup A rollup field summarizes data from related records" at bounding box center [559, 162] width 165 height 20
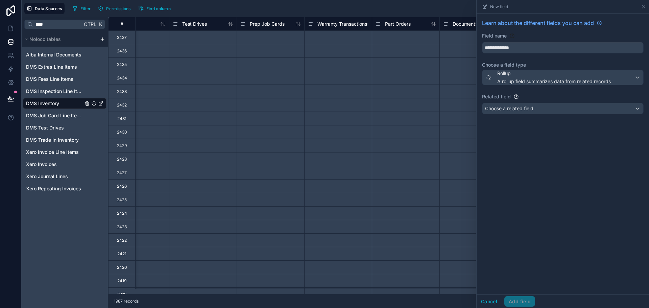
click at [559, 117] on div "**********" at bounding box center [563, 68] width 172 height 109
click at [569, 110] on div "Choose a related field" at bounding box center [563, 108] width 161 height 11
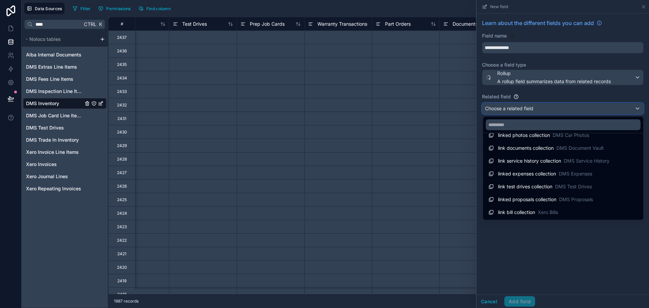
scroll to position [27, 0]
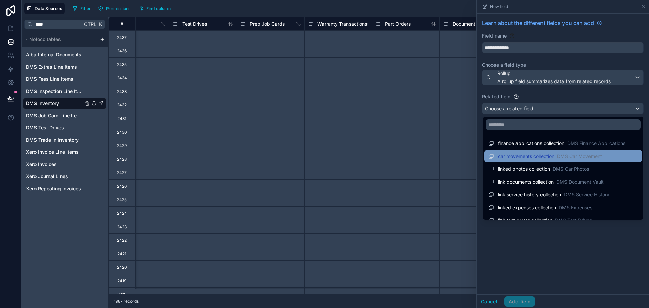
click at [556, 161] on div "car movements collection DMS Car Movement" at bounding box center [564, 156] width 158 height 12
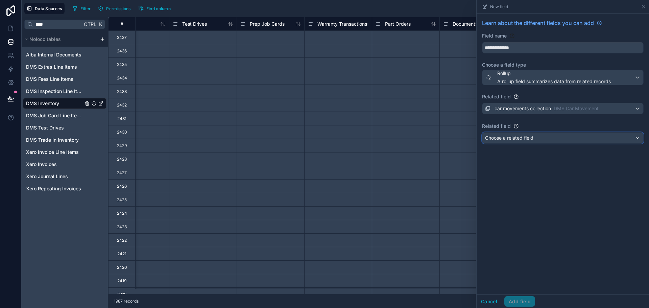
click at [578, 139] on div "Choose a related field" at bounding box center [563, 138] width 161 height 11
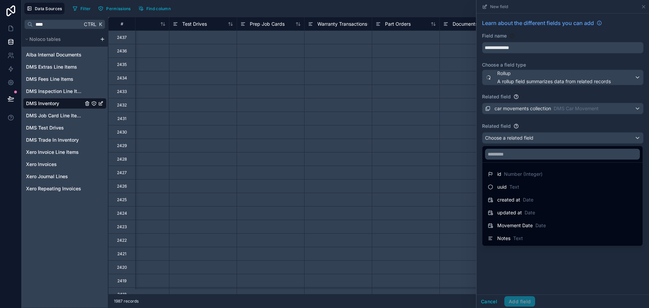
click at [559, 109] on div at bounding box center [563, 154] width 172 height 308
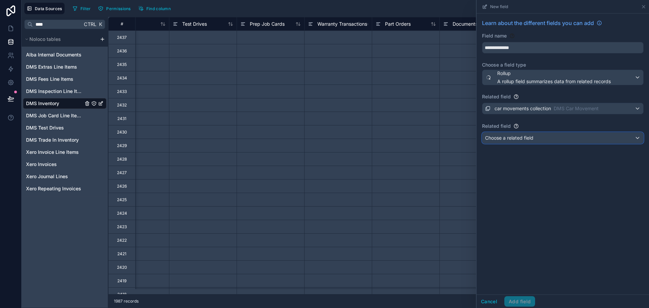
click at [577, 133] on div "Choose a related field" at bounding box center [563, 138] width 161 height 11
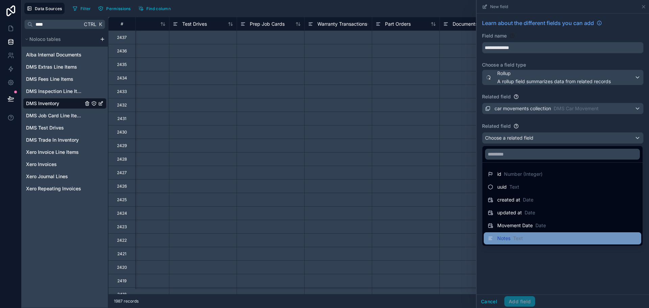
click at [559, 236] on div "Notes Text" at bounding box center [562, 238] width 149 height 8
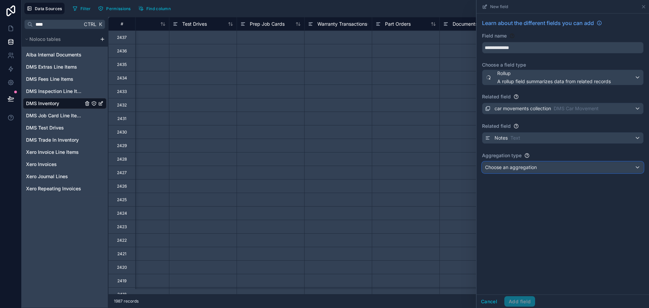
click at [515, 172] on div "Choose an aggregation" at bounding box center [563, 167] width 161 height 11
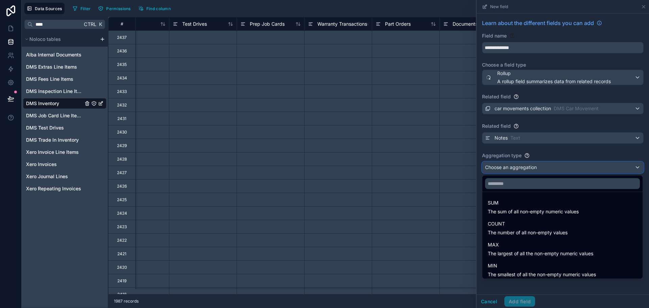
scroll to position [0, 0]
click at [568, 131] on div at bounding box center [563, 154] width 172 height 308
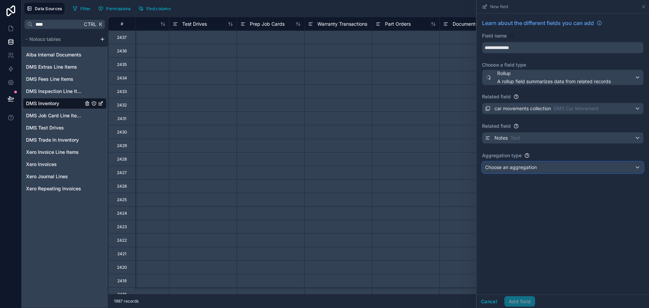
click at [557, 172] on div "Choose an aggregation" at bounding box center [563, 167] width 161 height 11
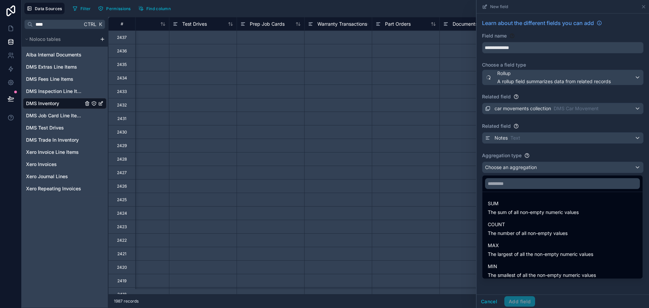
click at [575, 106] on div at bounding box center [563, 154] width 172 height 308
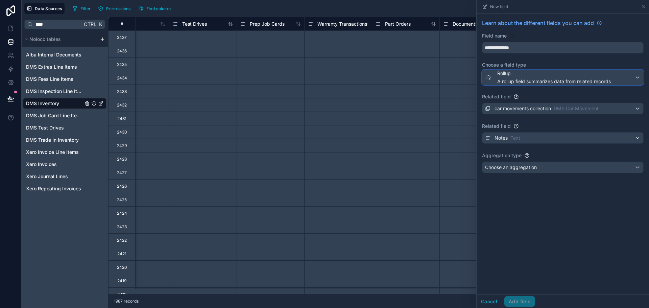
click at [576, 81] on span "A rollup field summarizes data from related records" at bounding box center [554, 81] width 114 height 7
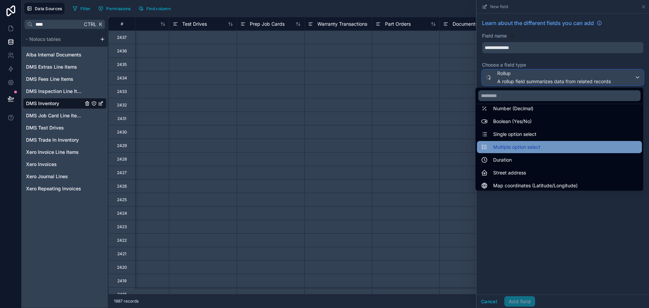
scroll to position [34, 0]
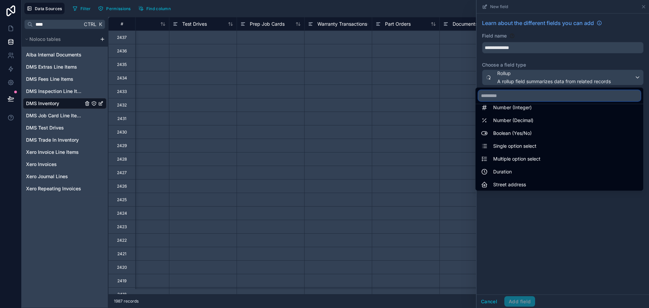
drag, startPoint x: 556, startPoint y: 97, endPoint x: 543, endPoint y: 98, distance: 12.9
click at [555, 97] on input "text" at bounding box center [560, 95] width 162 height 11
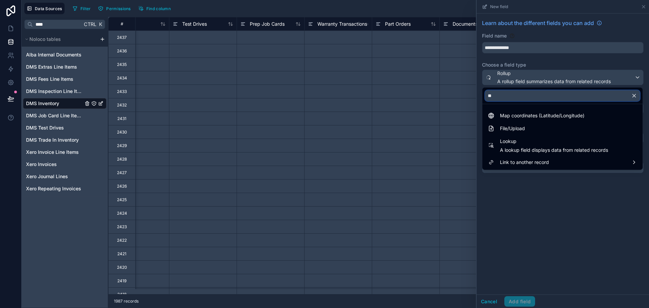
scroll to position [0, 0]
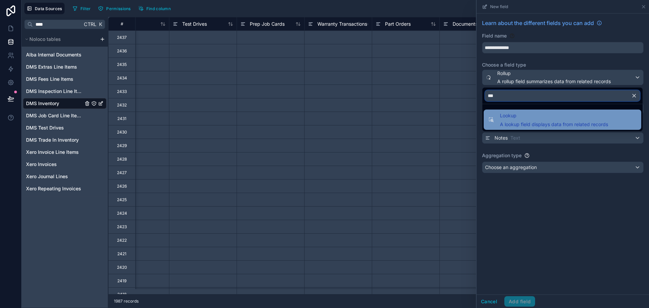
type input "***"
click at [592, 121] on span "A lookup field displays data from related records" at bounding box center [554, 124] width 108 height 7
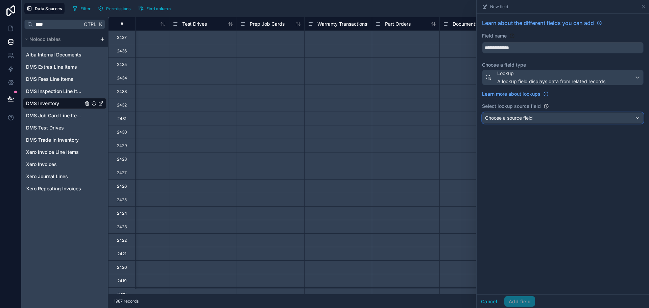
click at [579, 120] on div "Choose a source field" at bounding box center [563, 118] width 161 height 11
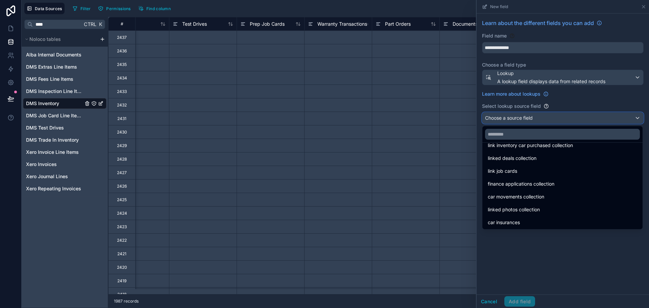
scroll to position [135, 0]
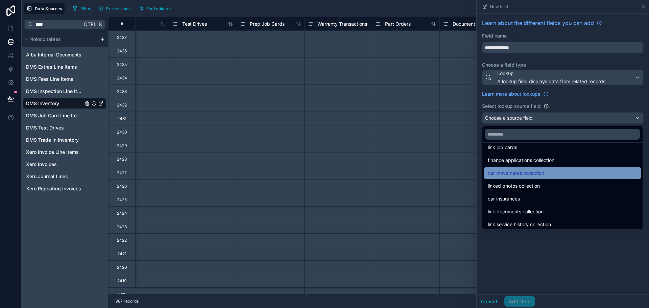
click at [560, 168] on div "car movements collection" at bounding box center [563, 173] width 158 height 12
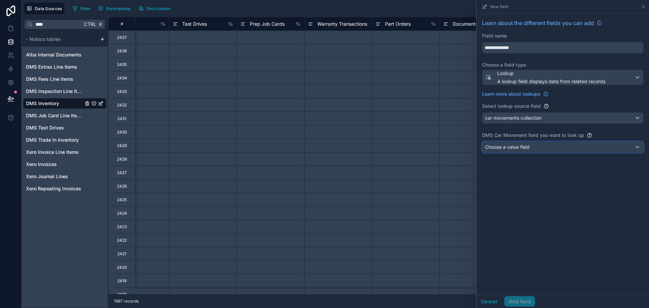
click at [568, 147] on div "Choose a value field" at bounding box center [563, 147] width 161 height 11
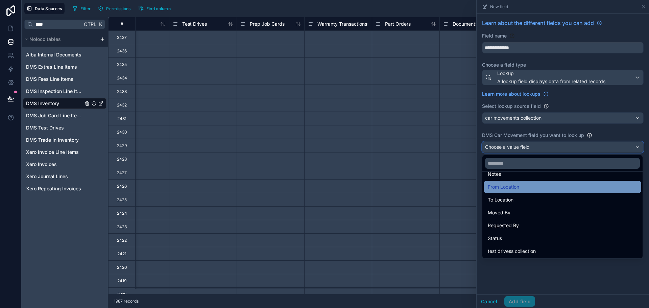
scroll to position [48, 0]
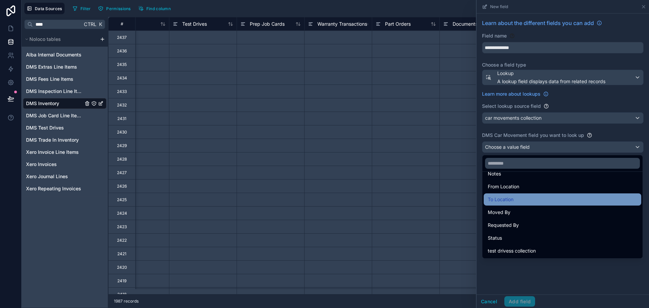
click at [526, 202] on div "To Location" at bounding box center [562, 199] width 149 height 8
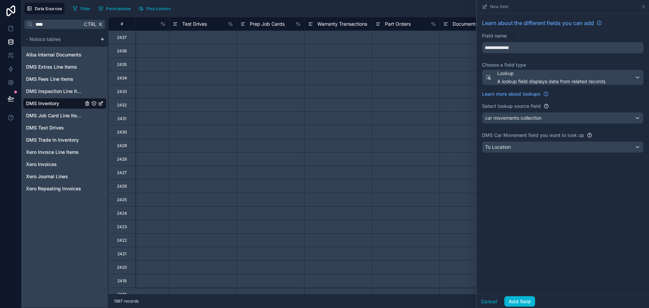
click at [548, 174] on div "**********" at bounding box center [563, 154] width 172 height 281
click at [524, 297] on button "Add field" at bounding box center [520, 301] width 31 height 11
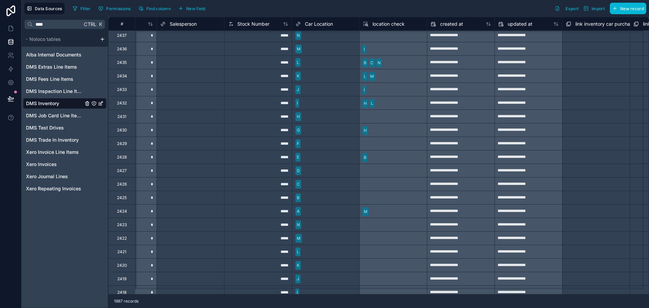
scroll to position [0, 10665]
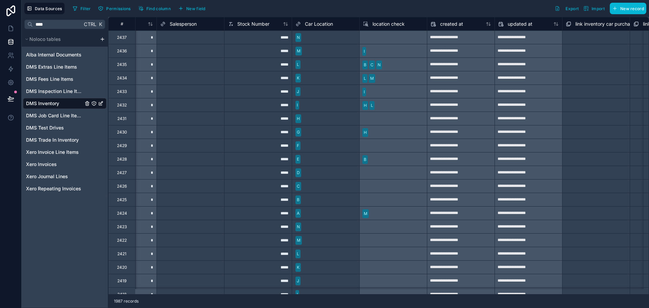
click at [393, 27] on div "location check" at bounding box center [384, 24] width 42 height 8
click at [395, 26] on span "location check" at bounding box center [389, 24] width 32 height 7
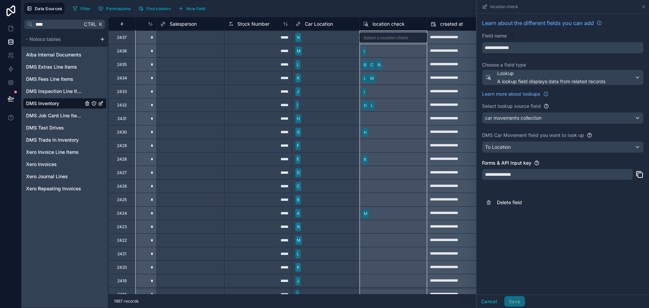
click at [395, 26] on span "location check" at bounding box center [389, 24] width 32 height 7
click at [545, 121] on div "car movements collection" at bounding box center [563, 118] width 161 height 11
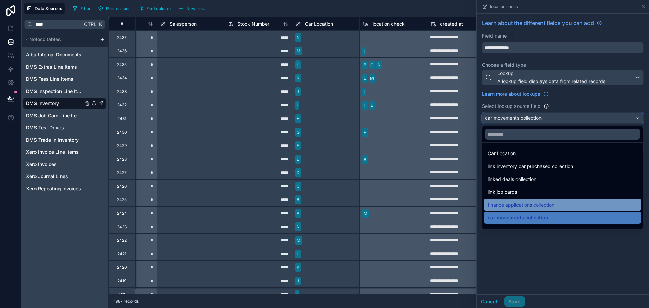
scroll to position [101, 0]
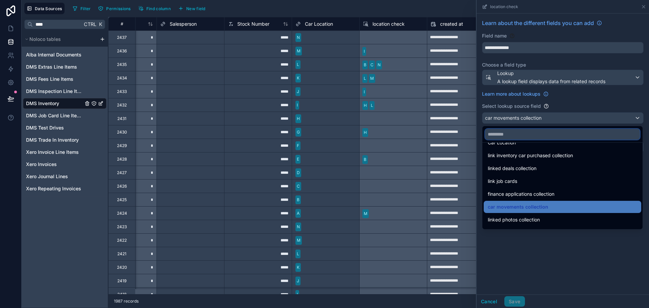
click at [522, 131] on input "text" at bounding box center [562, 134] width 155 height 11
click at [542, 79] on div at bounding box center [563, 154] width 172 height 308
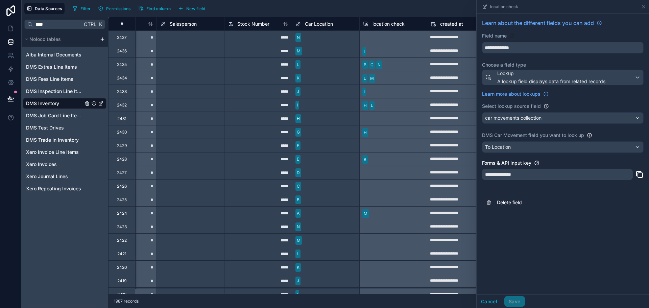
click at [513, 195] on div "**********" at bounding box center [563, 115] width 172 height 202
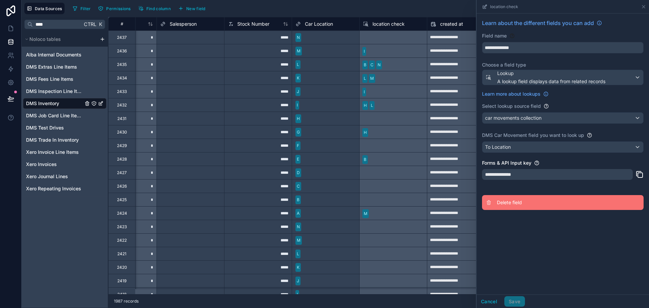
click at [517, 201] on span "Delete field" at bounding box center [545, 202] width 97 height 7
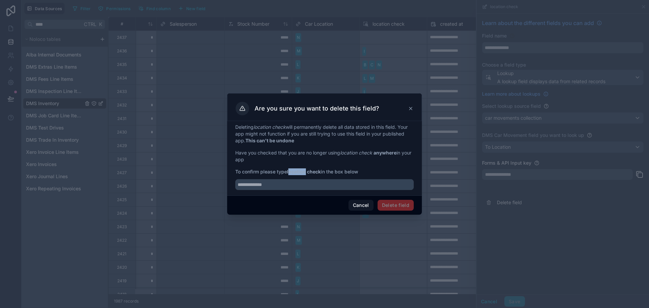
drag, startPoint x: 289, startPoint y: 172, endPoint x: 307, endPoint y: 172, distance: 17.9
click at [307, 172] on strong "location check" at bounding box center [304, 172] width 34 height 6
drag, startPoint x: 288, startPoint y: 170, endPoint x: 323, endPoint y: 171, distance: 34.2
click at [323, 171] on span "To confirm please type location check in the box below" at bounding box center [324, 171] width 179 height 7
copy strong "location check"
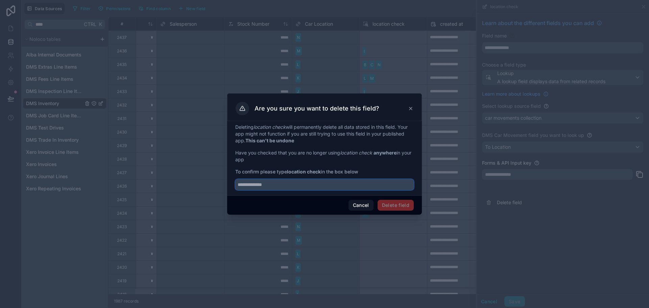
click at [299, 182] on input "text" at bounding box center [324, 184] width 179 height 11
paste input "**********"
type input "**********"
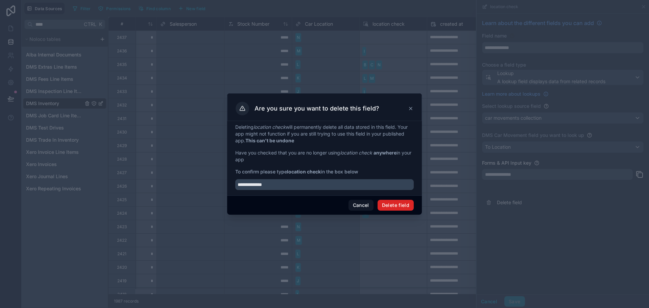
click at [399, 204] on button "Delete field" at bounding box center [396, 205] width 36 height 11
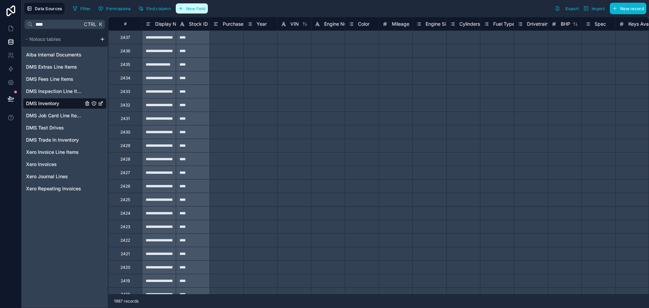
click at [193, 9] on span "New field" at bounding box center [195, 8] width 19 height 5
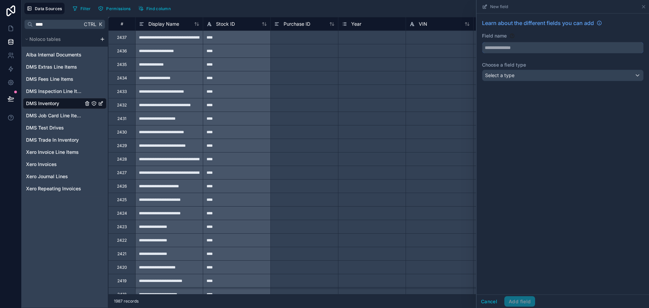
click at [520, 48] on input "text" at bounding box center [563, 47] width 161 height 11
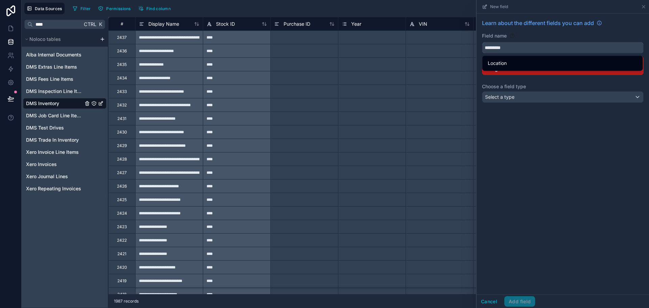
click at [482, 42] on button "********" at bounding box center [563, 47] width 162 height 11
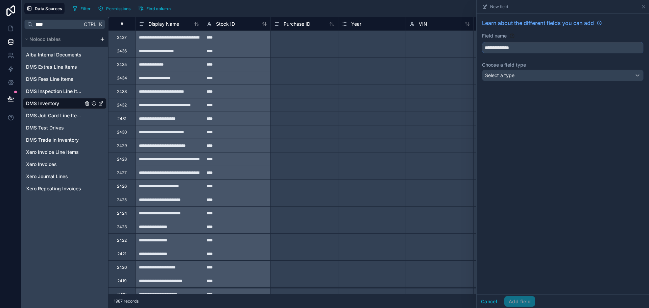
type input "**********"
click at [581, 76] on div "Select a type" at bounding box center [563, 75] width 161 height 11
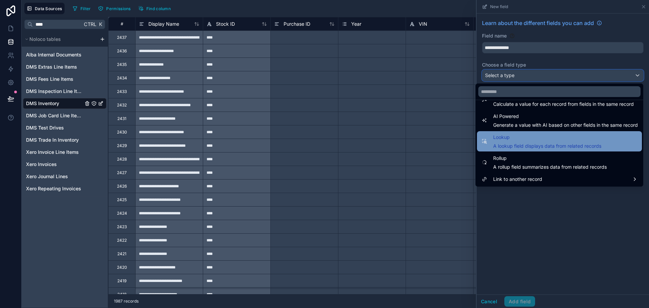
scroll to position [162, 0]
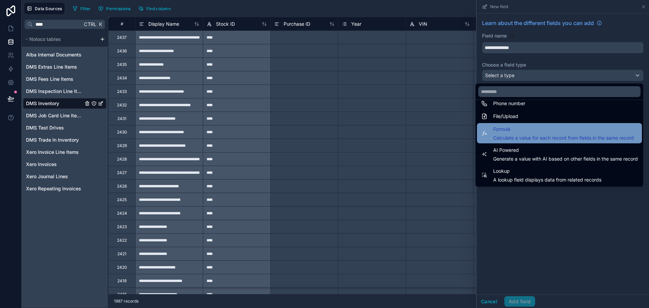
click at [535, 140] on span "Calculate a value for each record from fields in the same record" at bounding box center [563, 138] width 141 height 7
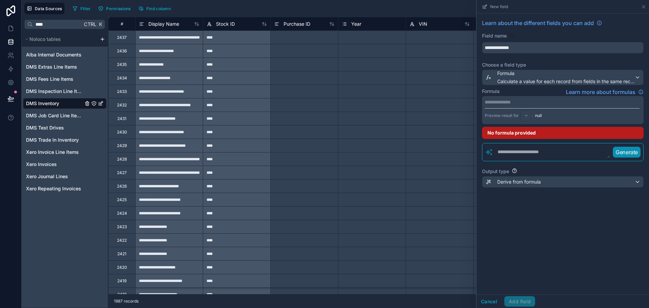
click at [542, 156] on textarea at bounding box center [551, 152] width 117 height 12
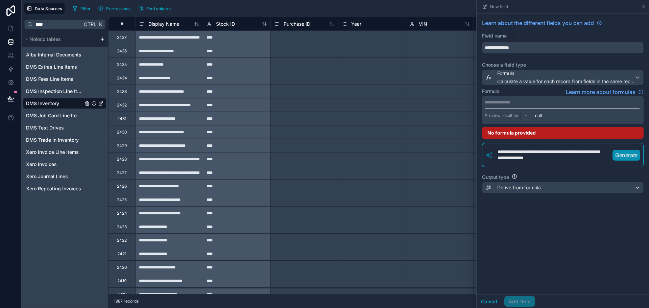
scroll to position [0, 0]
type textarea "**********"
click at [631, 155] on p "Generate" at bounding box center [626, 158] width 22 height 8
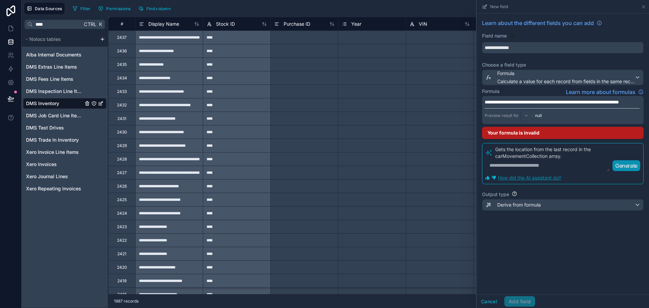
click at [593, 104] on span "**********" at bounding box center [606, 102] width 26 height 5
click at [551, 104] on span "**********" at bounding box center [572, 102] width 42 height 5
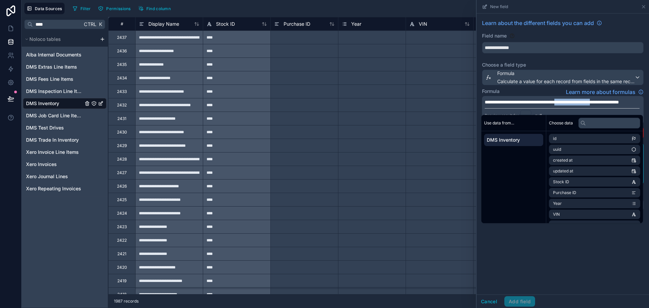
click at [551, 104] on span "**********" at bounding box center [572, 102] width 42 height 5
click at [593, 104] on span "**********" at bounding box center [606, 102] width 26 height 5
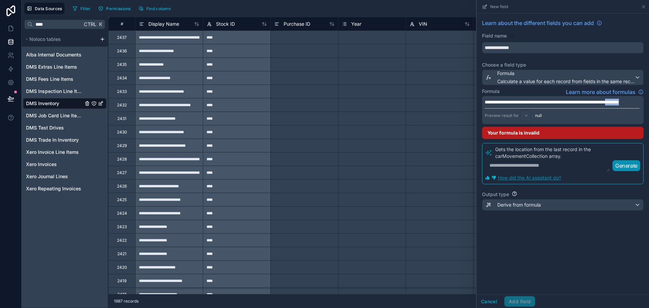
click at [593, 104] on span "**********" at bounding box center [606, 102] width 26 height 5
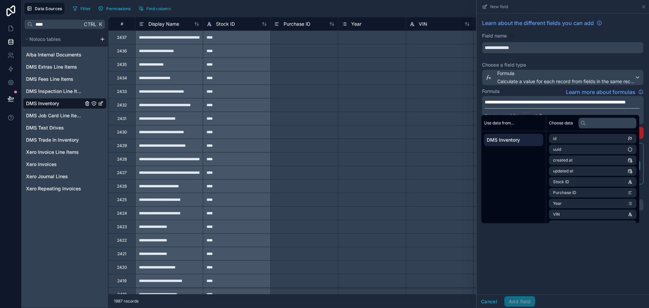
click at [535, 104] on span "**********" at bounding box center [555, 102] width 141 height 5
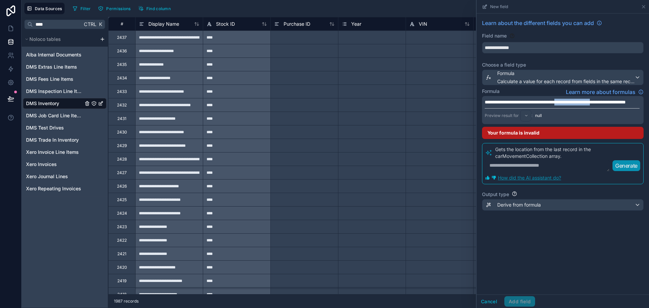
click at [535, 104] on span "**********" at bounding box center [555, 102] width 141 height 5
click at [543, 64] on label "Choose a field type" at bounding box center [563, 65] width 162 height 7
click at [602, 104] on span "**********" at bounding box center [555, 102] width 141 height 5
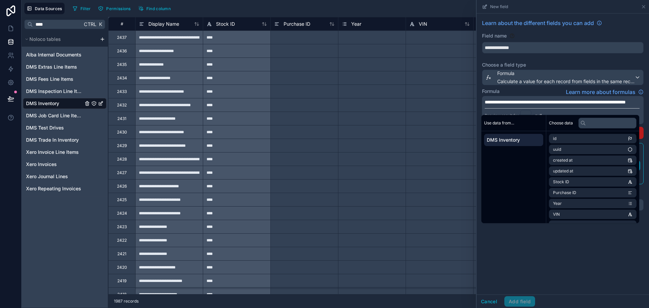
click at [543, 104] on span "**********" at bounding box center [555, 102] width 141 height 5
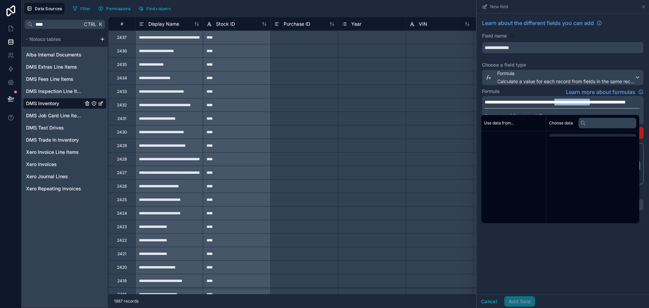
click at [543, 104] on span "**********" at bounding box center [555, 102] width 141 height 5
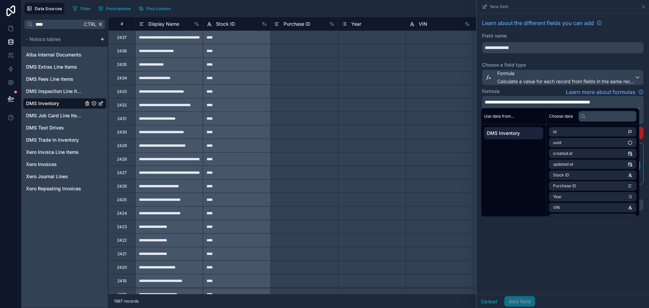
click at [541, 101] on span "**********" at bounding box center [538, 102] width 106 height 5
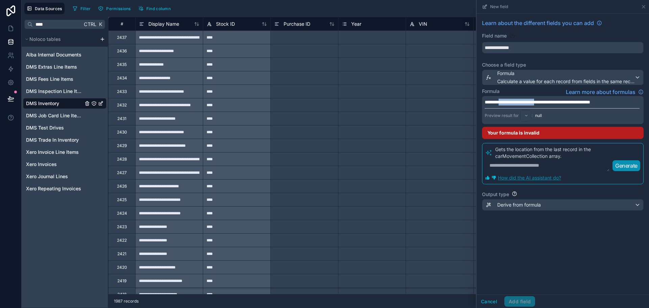
click at [541, 101] on span "**********" at bounding box center [538, 102] width 106 height 5
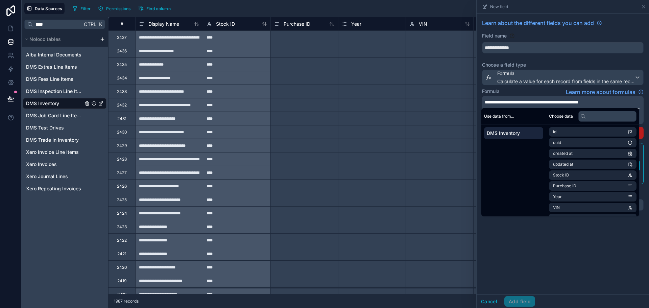
click at [573, 103] on span "**********" at bounding box center [532, 102] width 94 height 5
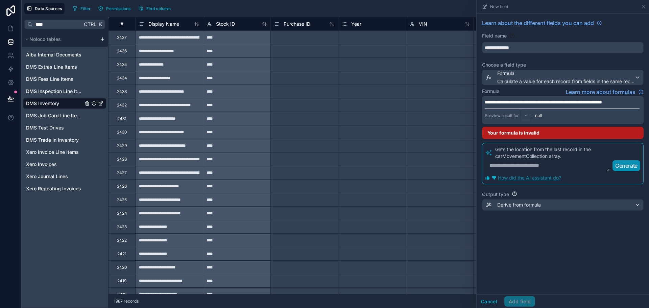
click at [569, 255] on div "**********" at bounding box center [563, 154] width 172 height 281
click at [645, 8] on icon at bounding box center [643, 6] width 5 height 5
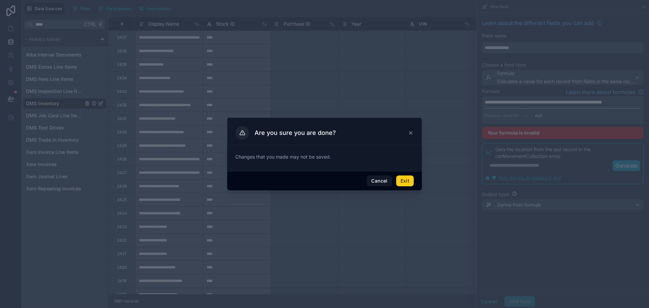
drag, startPoint x: 405, startPoint y: 179, endPoint x: 399, endPoint y: 173, distance: 7.9
click at [404, 179] on button "Exit" at bounding box center [405, 181] width 18 height 11
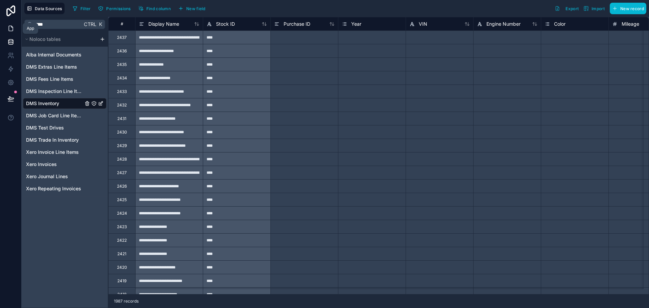
click at [8, 30] on icon at bounding box center [10, 28] width 7 height 7
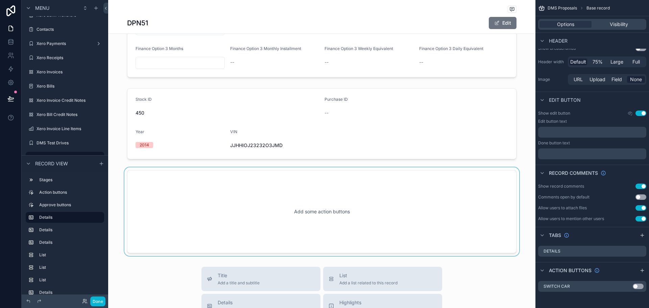
scroll to position [643, 0]
click at [271, 187] on div "scrollable content" at bounding box center [321, 212] width 427 height 89
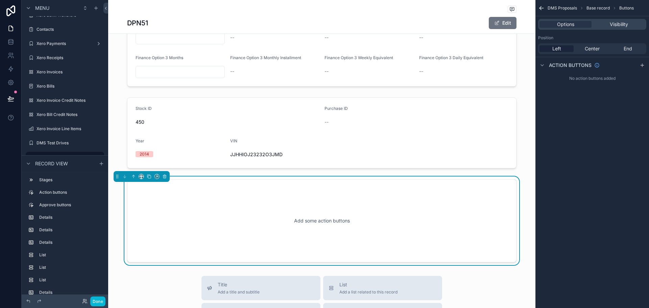
scroll to position [609, 0]
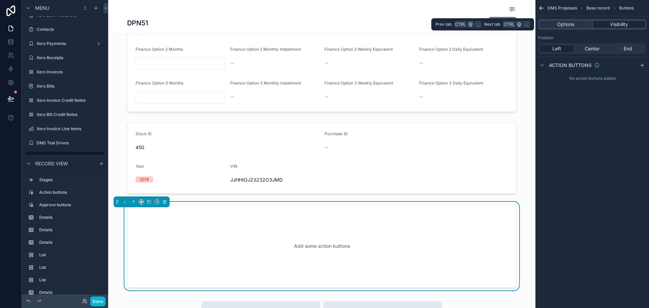
click at [634, 27] on div "Visibility" at bounding box center [619, 24] width 52 height 7
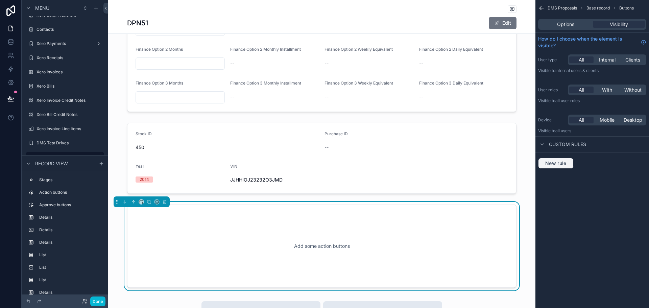
click at [562, 164] on span "New rule" at bounding box center [556, 163] width 27 height 6
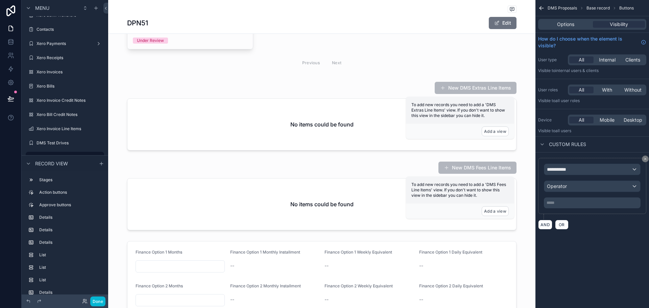
scroll to position [338, 0]
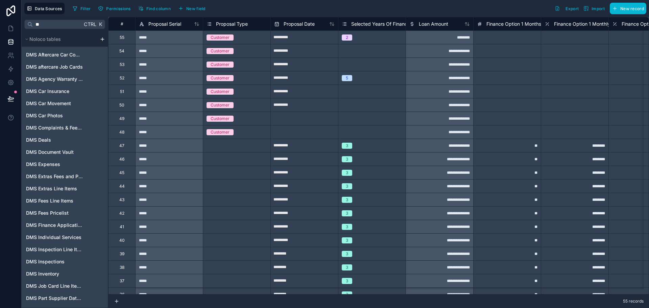
type input "*"
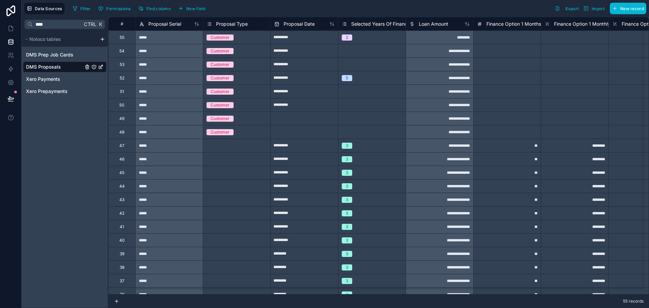
type input "****"
click at [37, 69] on span "DMS Proposals" at bounding box center [43, 67] width 35 height 7
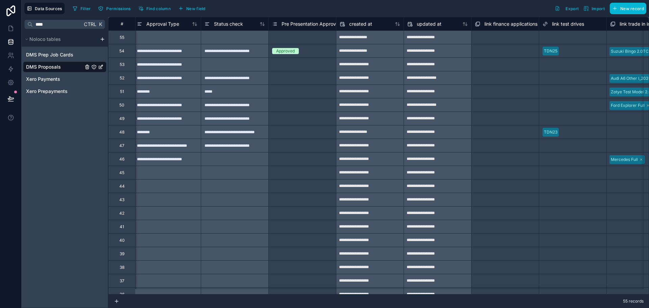
scroll to position [0, 3685]
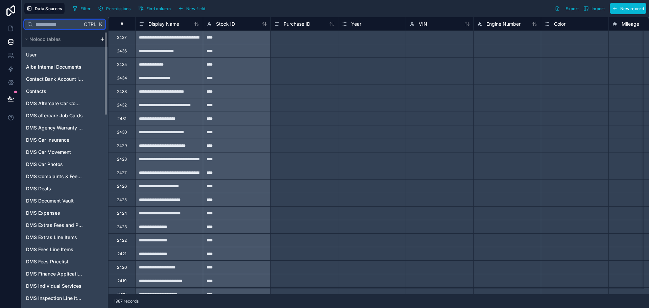
click at [67, 22] on input "text" at bounding box center [57, 24] width 49 height 12
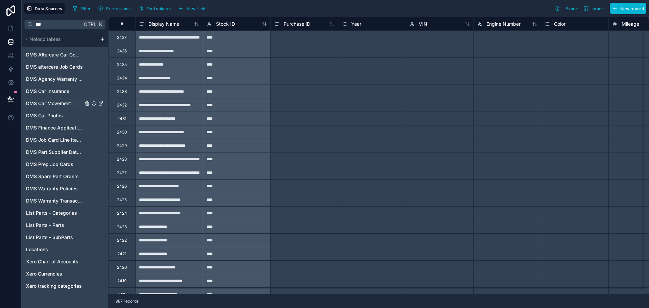
click at [58, 101] on span "DMS Car Movement" at bounding box center [48, 103] width 45 height 7
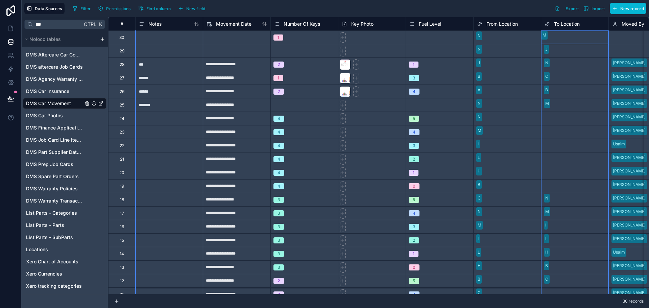
click at [555, 24] on span "To Location" at bounding box center [567, 24] width 26 height 7
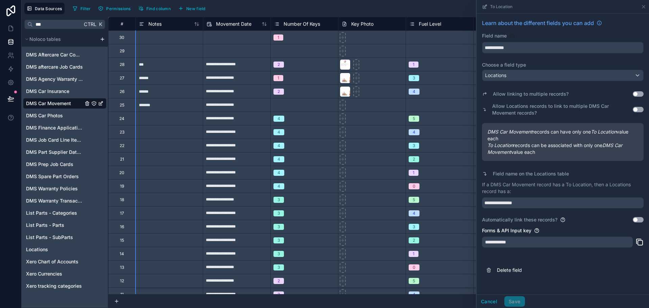
click at [504, 242] on div "**********" at bounding box center [557, 242] width 151 height 11
click at [49, 37] on span "Noloco tables" at bounding box center [44, 39] width 31 height 7
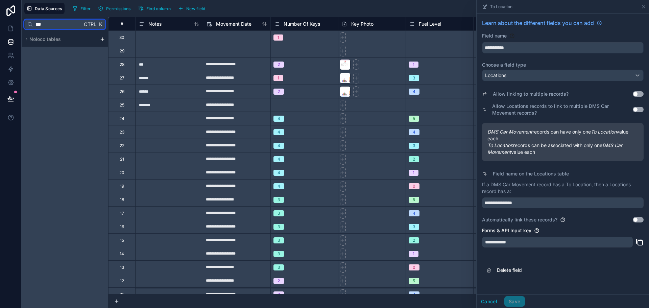
click at [54, 26] on input "***" at bounding box center [57, 24] width 49 height 12
type input "*"
type input "*****"
click at [25, 41] on icon "scrollable content" at bounding box center [27, 39] width 4 height 4
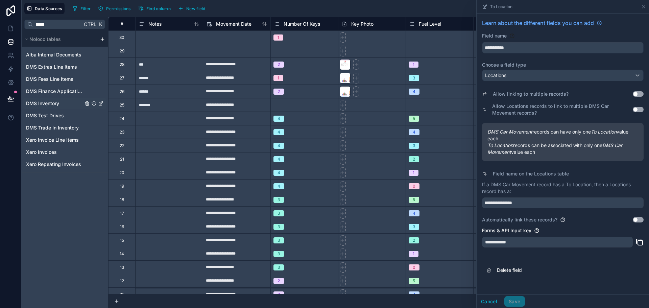
click at [60, 104] on div "DMS Inventory" at bounding box center [65, 103] width 84 height 11
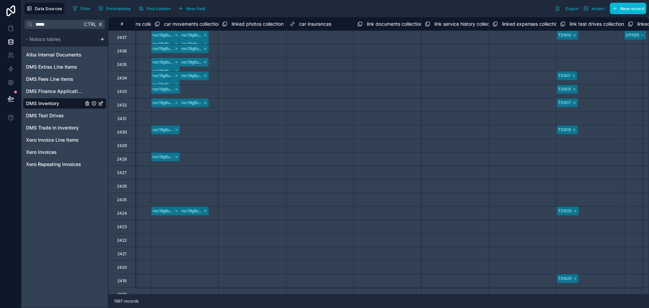
scroll to position [0, 11259]
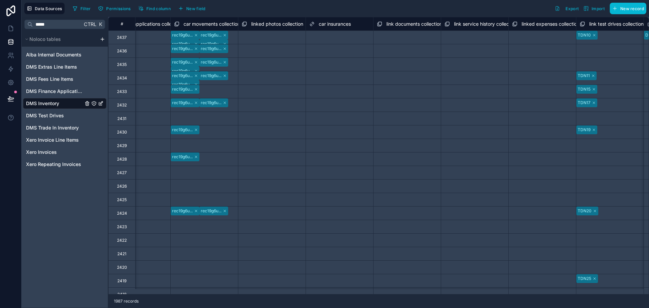
click at [191, 24] on span "car movements collection" at bounding box center [212, 24] width 56 height 7
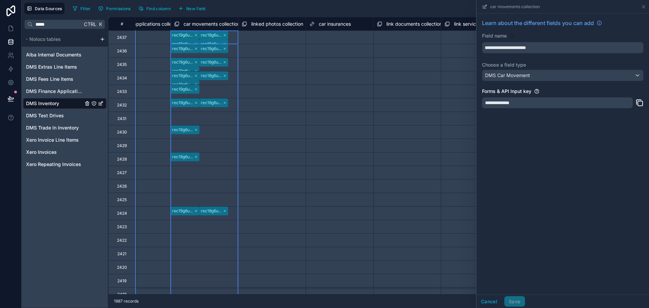
click at [189, 25] on span "car movements collection" at bounding box center [212, 24] width 56 height 7
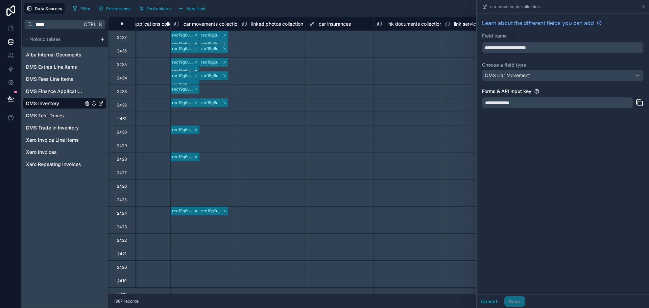
click at [643, 103] on icon at bounding box center [640, 103] width 5 height 5
